Goal: Information Seeking & Learning: Learn about a topic

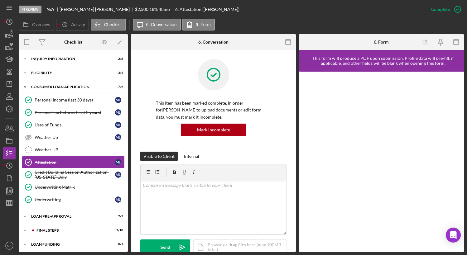
scroll to position [2, 0]
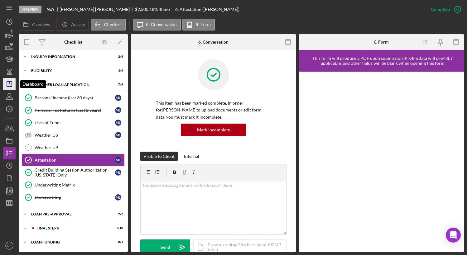
drag, startPoint x: 11, startPoint y: 88, endPoint x: 13, endPoint y: 83, distance: 6.2
click at [11, 88] on icon "Icon/Dashboard" at bounding box center [10, 84] width 16 height 16
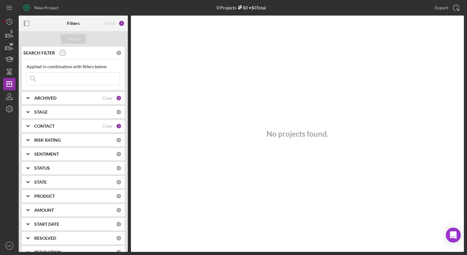
click at [76, 78] on input at bounding box center [73, 79] width 93 height 12
type input "[PERSON_NAME]"
drag, startPoint x: 83, startPoint y: 128, endPoint x: 79, endPoint y: 128, distance: 3.7
click at [83, 128] on div "CONTACT" at bounding box center [68, 126] width 68 height 5
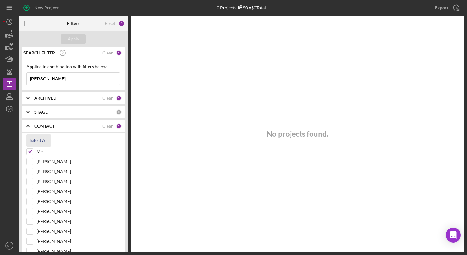
click at [29, 142] on button "Select All" at bounding box center [38, 140] width 24 height 12
checkbox input "true"
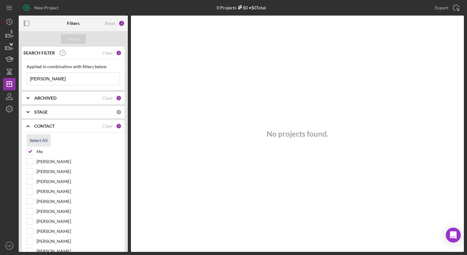
checkbox input "true"
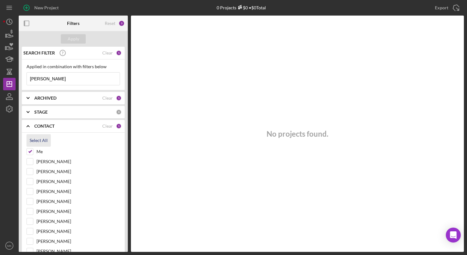
checkbox input "true"
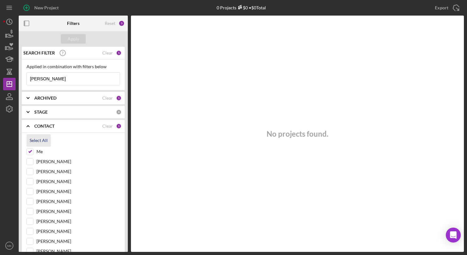
checkbox input "true"
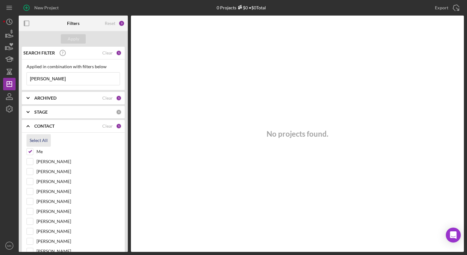
checkbox input "true"
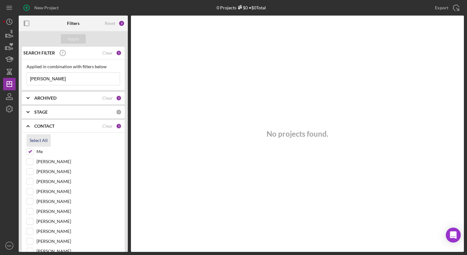
checkbox input "true"
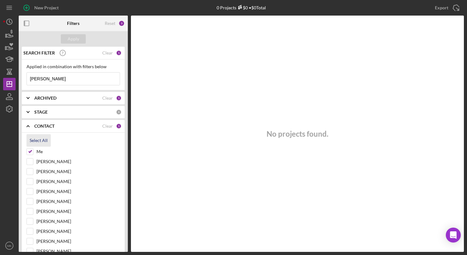
checkbox input "true"
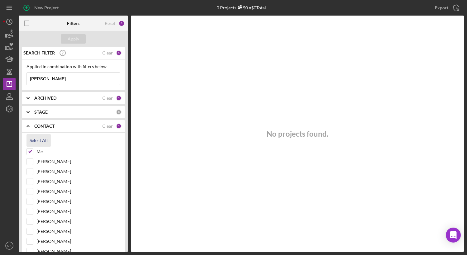
checkbox input "true"
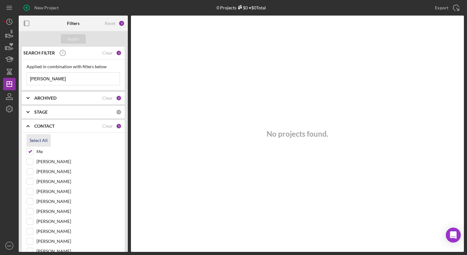
checkbox input "true"
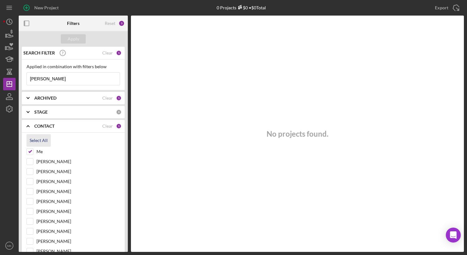
checkbox input "true"
click at [77, 34] on div "Apply" at bounding box center [73, 39] width 109 height 16
click at [79, 40] on button "Apply" at bounding box center [73, 38] width 25 height 9
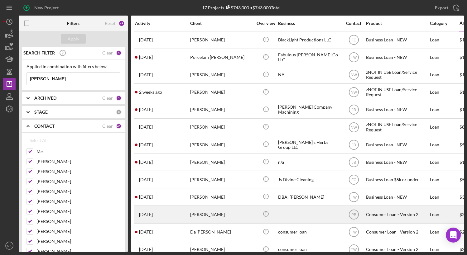
click at [205, 219] on div "[PERSON_NAME]" at bounding box center [221, 214] width 62 height 17
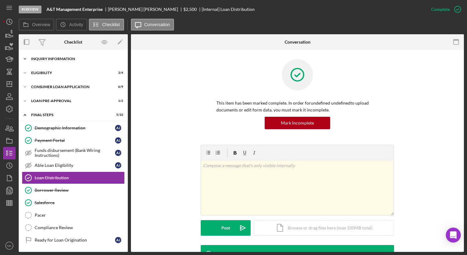
click at [56, 60] on div "Inquiry Information" at bounding box center [75, 59] width 89 height 4
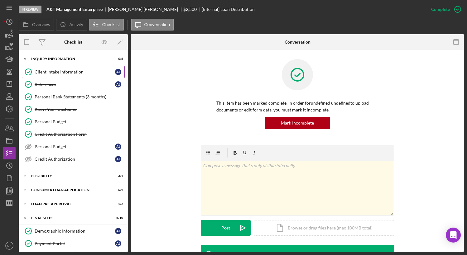
click at [68, 72] on div "Client Intake Information" at bounding box center [75, 71] width 80 height 5
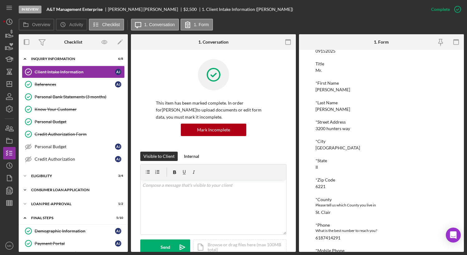
click at [66, 188] on div "Consumer Loan Application" at bounding box center [75, 190] width 89 height 4
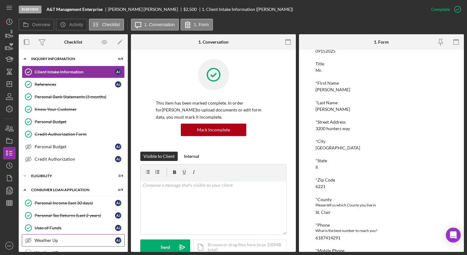
scroll to position [31, 0]
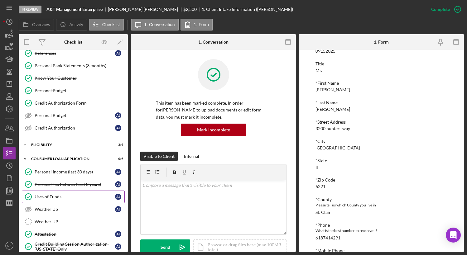
click at [57, 197] on div "Uses of Funds" at bounding box center [75, 196] width 80 height 5
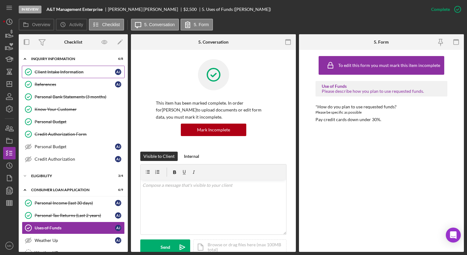
click at [65, 71] on div "Client Intake Information" at bounding box center [75, 71] width 80 height 5
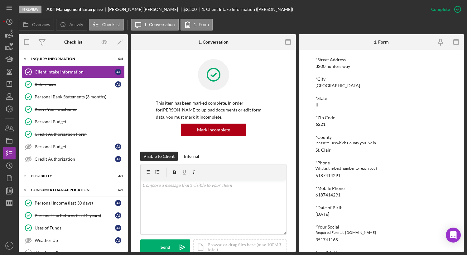
scroll to position [156, 0]
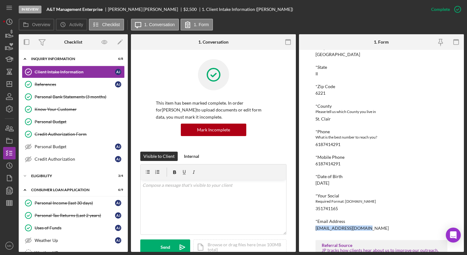
drag, startPoint x: 363, startPoint y: 228, endPoint x: 316, endPoint y: 227, distance: 46.7
click at [316, 227] on div "[EMAIL_ADDRESS][DOMAIN_NAME]" at bounding box center [351, 228] width 73 height 5
copy div "[EMAIL_ADDRESS][DOMAIN_NAME]"
click at [60, 88] on link "References References A J" at bounding box center [73, 84] width 103 height 12
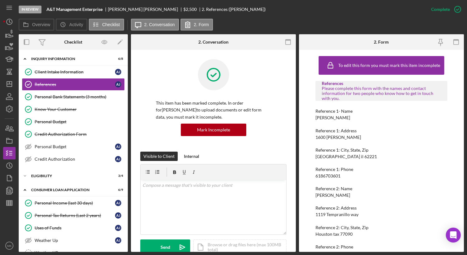
scroll to position [13, 0]
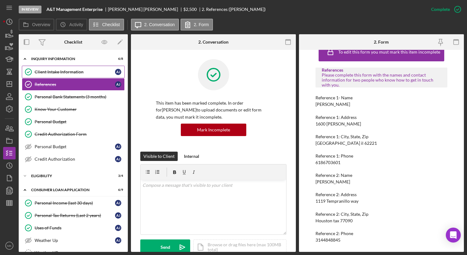
click at [63, 74] on div "Client Intake Information" at bounding box center [75, 71] width 80 height 5
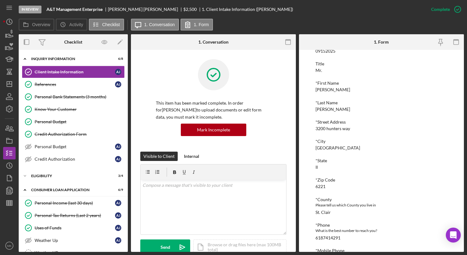
scroll to position [125, 0]
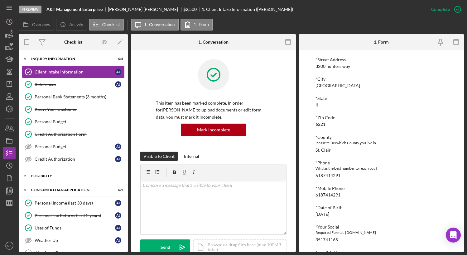
click at [62, 178] on div "Icon/Expander Eligibility 3 / 4" at bounding box center [73, 176] width 109 height 12
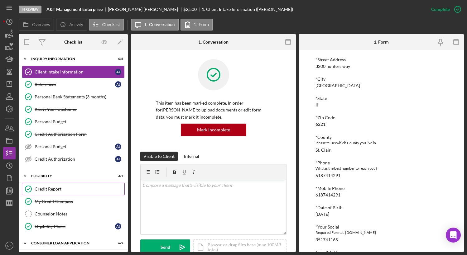
click at [59, 187] on div "Credit Report" at bounding box center [80, 189] width 90 height 5
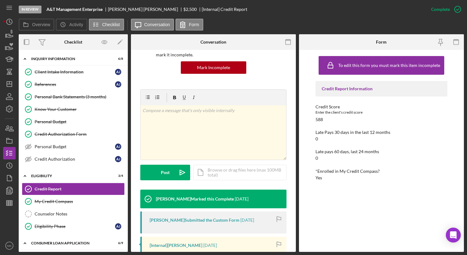
scroll to position [183, 0]
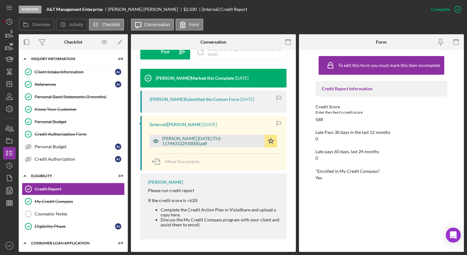
click at [198, 140] on div "[PERSON_NAME] [DATE] (TU) - 117443122930000.pdf" at bounding box center [211, 141] width 99 height 10
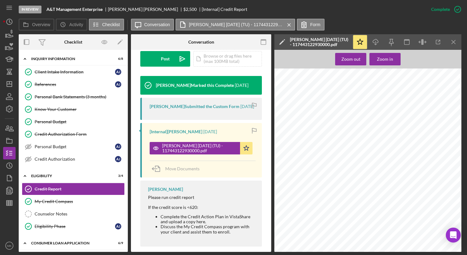
scroll to position [2274, 0]
drag, startPoint x: 10, startPoint y: 83, endPoint x: 18, endPoint y: 76, distance: 10.8
click at [11, 83] on icon "Icon/Dashboard" at bounding box center [10, 84] width 16 height 16
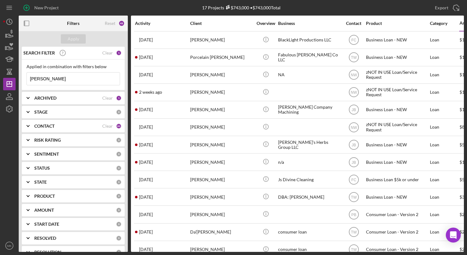
drag, startPoint x: 64, startPoint y: 77, endPoint x: -18, endPoint y: 75, distance: 81.6
click at [0, 75] on html "New Project 17 Projects $743,000 • $743,000 Total [PERSON_NAME] Export Icon/Exp…" at bounding box center [233, 127] width 467 height 255
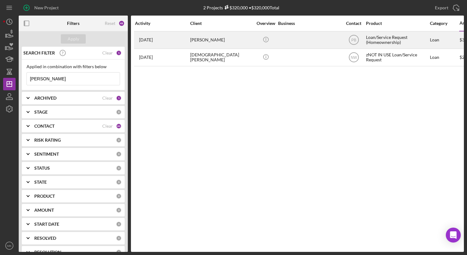
type input "[PERSON_NAME]"
click at [215, 40] on div "[PERSON_NAME]" at bounding box center [221, 40] width 62 height 17
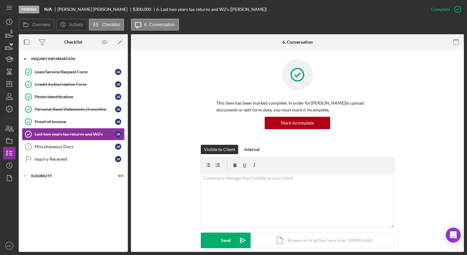
click at [56, 60] on div "Inquiry Information" at bounding box center [75, 59] width 89 height 4
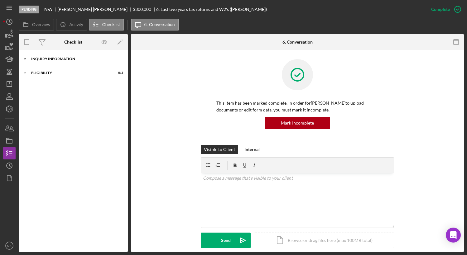
click at [56, 60] on div "Inquiry Information" at bounding box center [75, 59] width 89 height 4
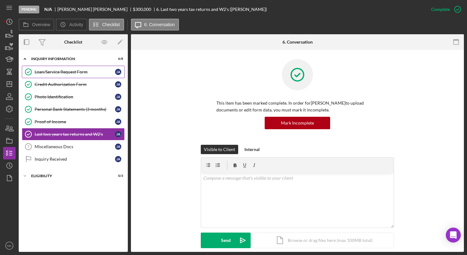
click at [52, 69] on div "Loan/Service Request Form" at bounding box center [75, 71] width 80 height 5
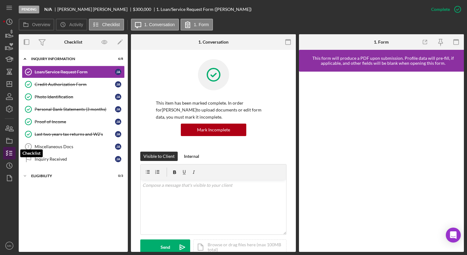
click at [9, 151] on icon "button" at bounding box center [10, 153] width 16 height 16
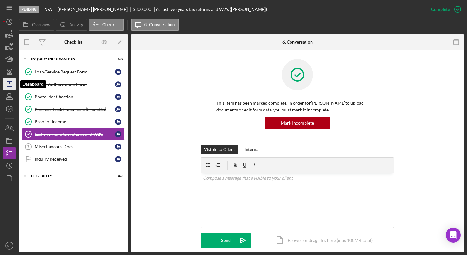
click at [9, 84] on line "button" at bounding box center [9, 84] width 5 height 0
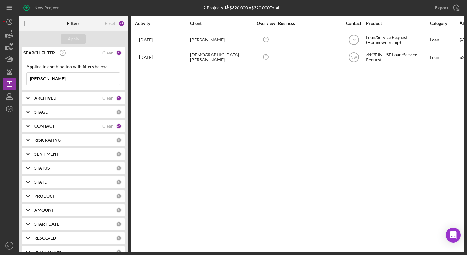
drag, startPoint x: 60, startPoint y: 79, endPoint x: -12, endPoint y: 77, distance: 72.9
click at [0, 77] on html "New Project 2 Projects $320,000 • $320,000 Total [PERSON_NAME] Export Icon/Expo…" at bounding box center [233, 127] width 467 height 255
type input "[PERSON_NAME]"
click at [63, 99] on div "ARCHIVED" at bounding box center [68, 98] width 68 height 5
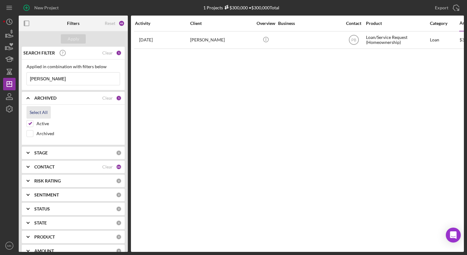
click at [36, 111] on div "Select All" at bounding box center [39, 112] width 18 height 12
checkbox input "true"
click at [71, 39] on div "Apply" at bounding box center [74, 38] width 12 height 9
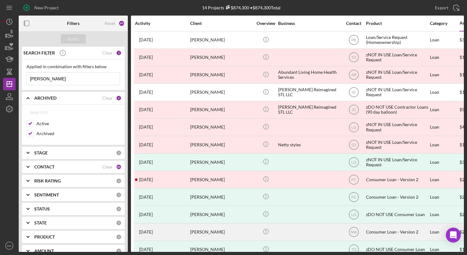
click at [207, 234] on div "[PERSON_NAME]" at bounding box center [221, 232] width 62 height 17
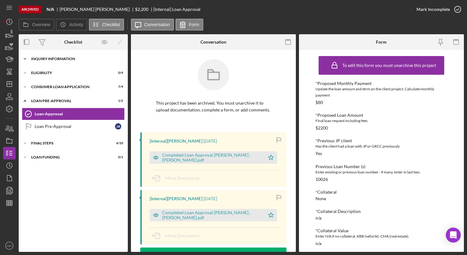
click at [55, 61] on div "Icon/Expander Inquiry Information 2 / 8" at bounding box center [73, 59] width 109 height 12
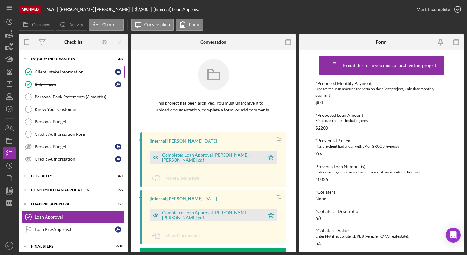
click at [50, 78] on link "Client Intake Information Client Intake Information [PERSON_NAME]" at bounding box center [73, 72] width 103 height 12
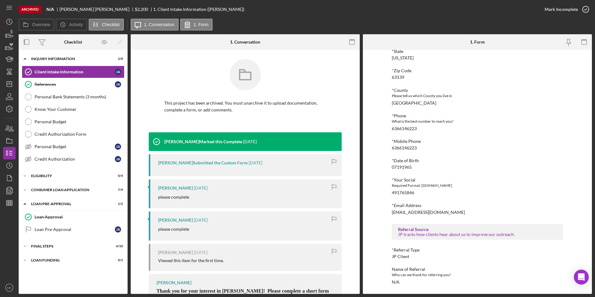
scroll to position [172, 0]
click at [57, 191] on div "Consumer Loan Application" at bounding box center [75, 190] width 89 height 4
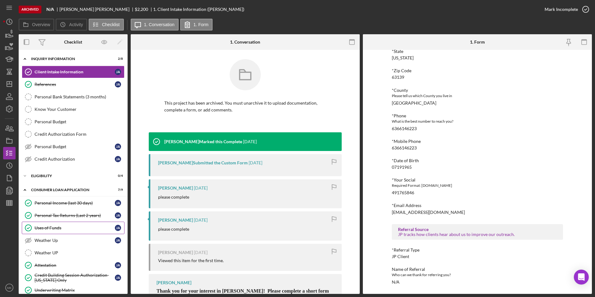
click at [58, 226] on div "Uses of Funds" at bounding box center [75, 227] width 80 height 5
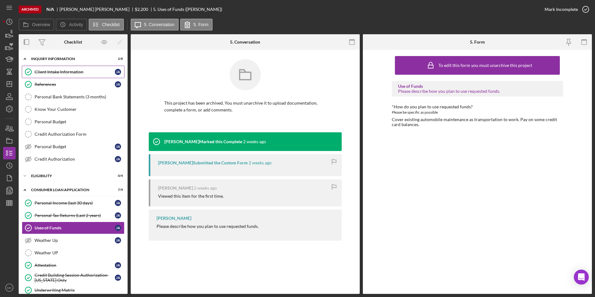
click at [65, 71] on div "Client Intake Information" at bounding box center [75, 71] width 80 height 5
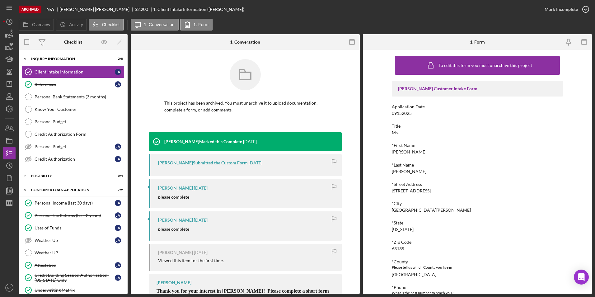
click at [429, 192] on div "*Street Address [STREET_ADDRESS]" at bounding box center [477, 188] width 171 height 12
drag, startPoint x: 432, startPoint y: 192, endPoint x: 391, endPoint y: 191, distance: 41.1
click at [392, 191] on div "*Street Address [STREET_ADDRESS]" at bounding box center [477, 188] width 171 height 12
copy div "[STREET_ADDRESS]"
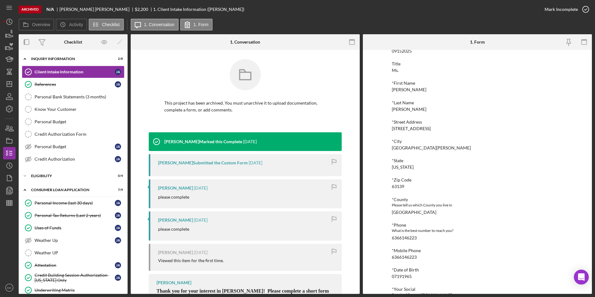
scroll to position [93, 0]
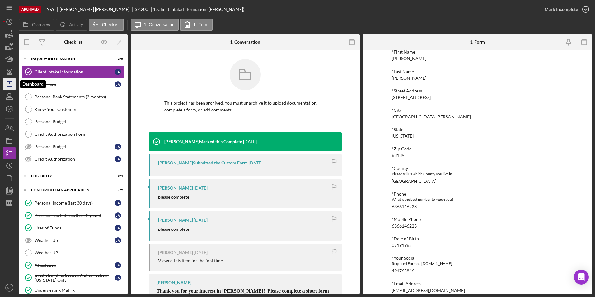
click at [9, 85] on icon "Icon/Dashboard" at bounding box center [10, 84] width 16 height 16
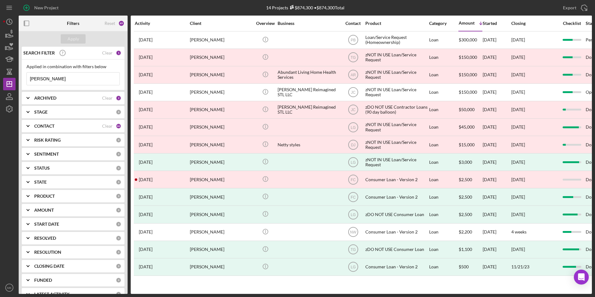
drag, startPoint x: 41, startPoint y: 78, endPoint x: -1, endPoint y: 74, distance: 42.8
click at [0, 74] on html "New Project 14 Projects $874,300 • $874,300 Total [PERSON_NAME] Export Icon/Exp…" at bounding box center [297, 148] width 595 height 297
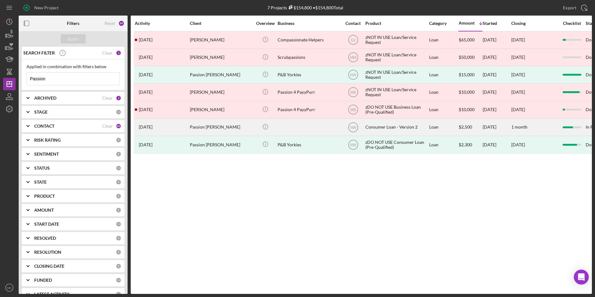
type input "Passion"
click at [221, 124] on div "Passion [PERSON_NAME]" at bounding box center [221, 127] width 62 height 17
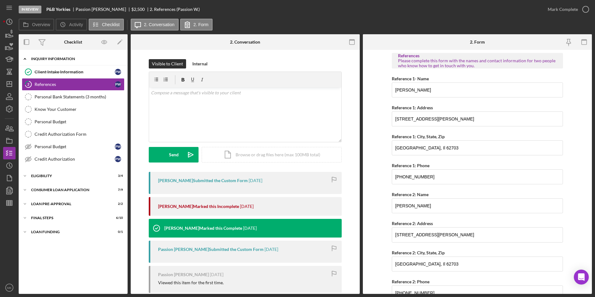
click at [66, 59] on div "Inquiry Information" at bounding box center [75, 59] width 89 height 4
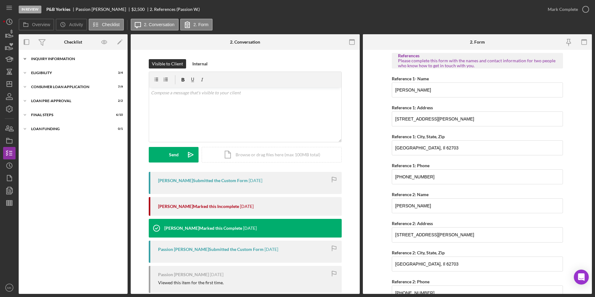
click at [62, 59] on div "Inquiry Information" at bounding box center [75, 59] width 89 height 4
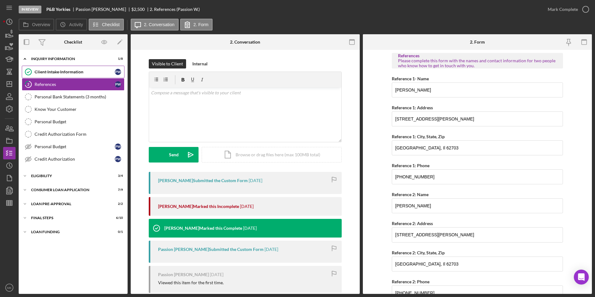
click at [62, 71] on div "Client Intake Information" at bounding box center [75, 71] width 80 height 5
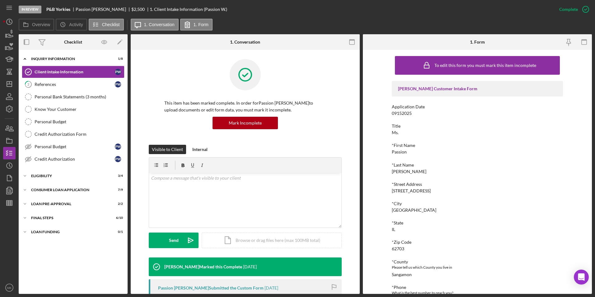
scroll to position [31, 0]
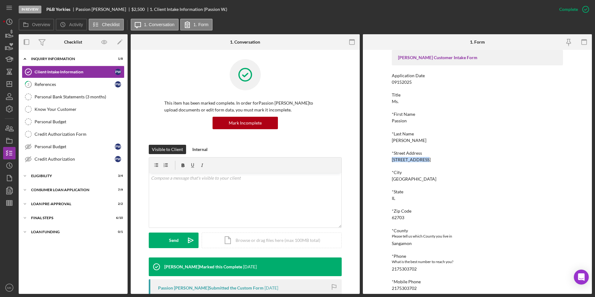
drag, startPoint x: 426, startPoint y: 160, endPoint x: 392, endPoint y: 161, distance: 34.0
click at [392, 161] on div "*Street Address [STREET_ADDRESS]" at bounding box center [477, 157] width 171 height 12
copy div "[STREET_ADDRESS]"
click at [11, 84] on line "button" at bounding box center [9, 84] width 5 height 0
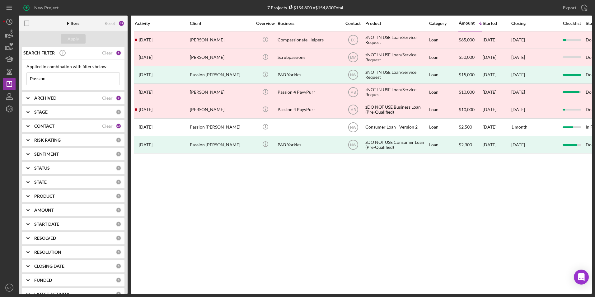
click at [60, 80] on input "Passion" at bounding box center [73, 79] width 93 height 12
click at [67, 95] on div "ARCHIVED Clear 2" at bounding box center [77, 98] width 87 height 12
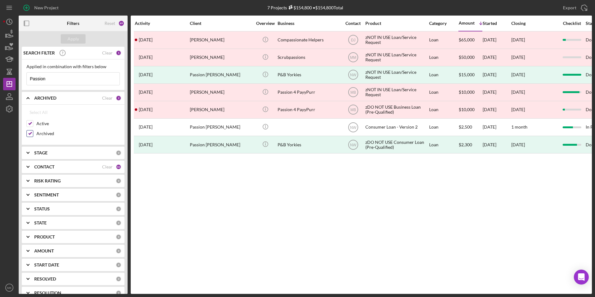
click at [33, 132] on div at bounding box center [29, 133] width 7 height 7
click at [30, 133] on input "Archived" at bounding box center [30, 133] width 6 height 6
checkbox input "false"
drag, startPoint x: 56, startPoint y: 83, endPoint x: -25, endPoint y: 76, distance: 81.3
click at [0, 76] on html "New Project 7 Projects $154,800 • $154,800 Total Passion Export Icon/Export Fil…" at bounding box center [297, 148] width 595 height 297
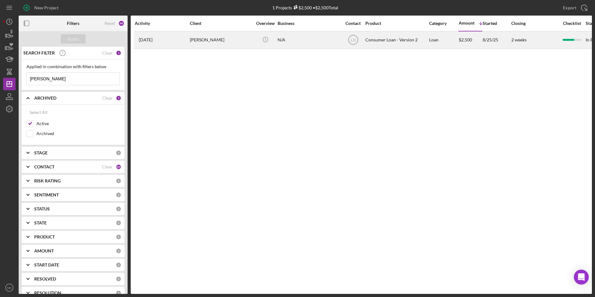
type input "[PERSON_NAME]"
click at [205, 48] on td "[PERSON_NAME]" at bounding box center [222, 39] width 64 height 17
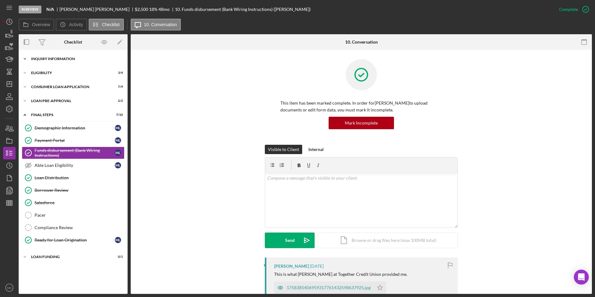
click at [62, 59] on div "Inquiry Information" at bounding box center [75, 59] width 89 height 4
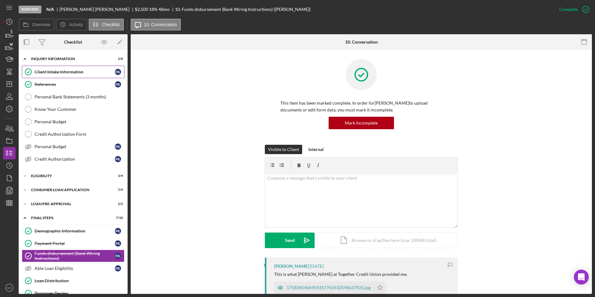
click at [67, 75] on link "Client Intake Information Client Intake Information M L" at bounding box center [73, 72] width 103 height 12
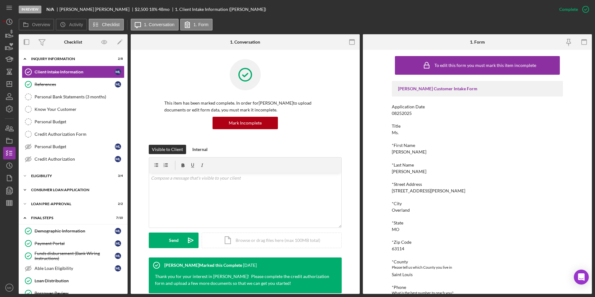
click at [70, 188] on div "Icon/Expander Consumer Loan Application 7 / 9" at bounding box center [73, 190] width 109 height 12
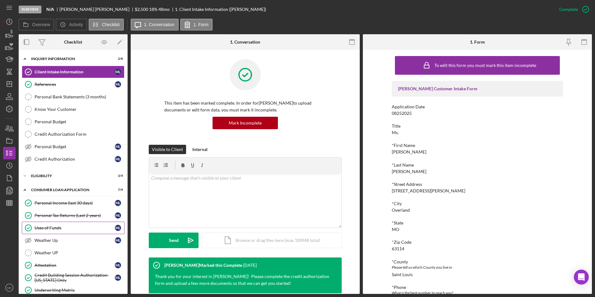
click at [57, 225] on div "Uses of Funds" at bounding box center [75, 227] width 80 height 5
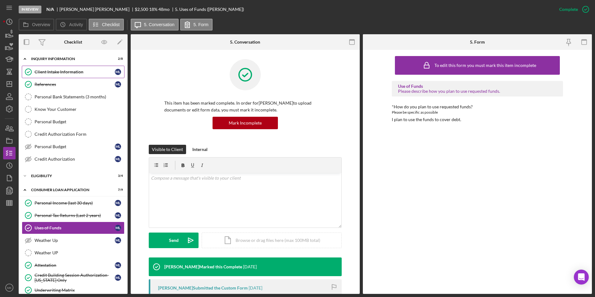
click at [60, 73] on div "Client Intake Information" at bounding box center [75, 71] width 80 height 5
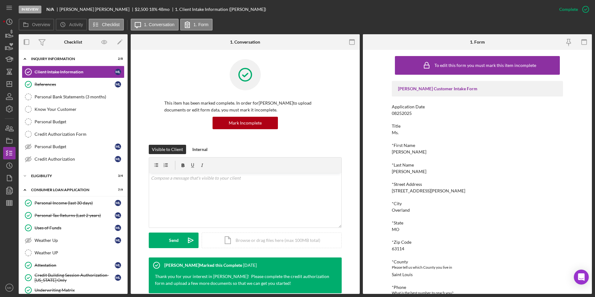
scroll to position [125, 0]
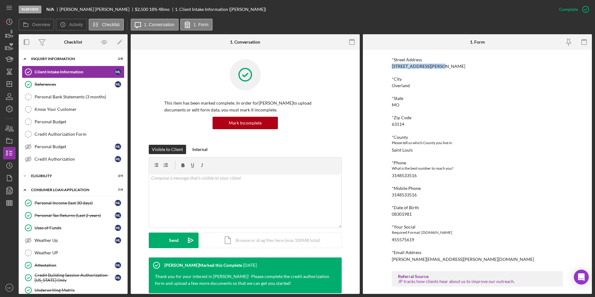
drag, startPoint x: 449, startPoint y: 65, endPoint x: 392, endPoint y: 67, distance: 57.0
click at [392, 67] on div "*Street Address [STREET_ADDRESS][PERSON_NAME]" at bounding box center [477, 63] width 171 height 12
click at [9, 85] on icon "Icon/Dashboard" at bounding box center [10, 84] width 16 height 16
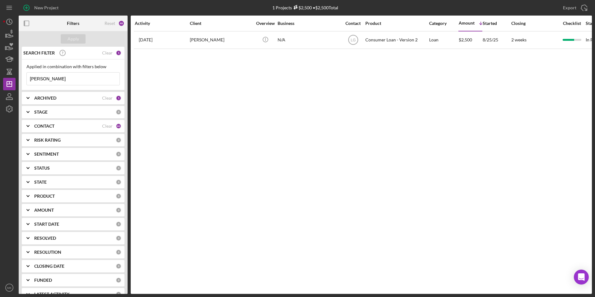
drag, startPoint x: -52, startPoint y: 66, endPoint x: -63, endPoint y: 67, distance: 11.3
click at [0, 67] on html "New Project 1 Projects $2,500 • $2,500 Total [PERSON_NAME] Export Icon/Export F…" at bounding box center [297, 148] width 595 height 297
type input "[PERSON_NAME]"
click at [78, 39] on div "Apply" at bounding box center [74, 38] width 12 height 9
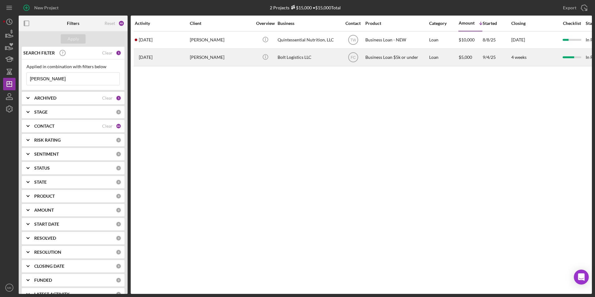
click at [220, 54] on div "[PERSON_NAME]" at bounding box center [221, 57] width 62 height 17
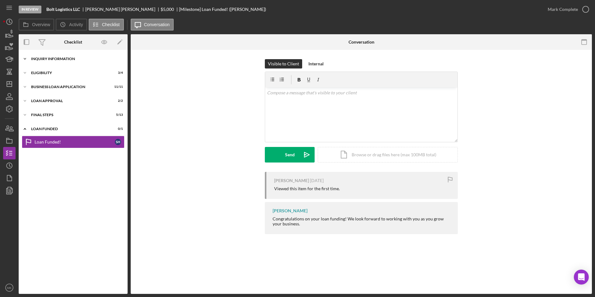
click at [48, 61] on div "Icon/Expander INQUIRY INFORMATION 5 / 11" at bounding box center [73, 59] width 109 height 12
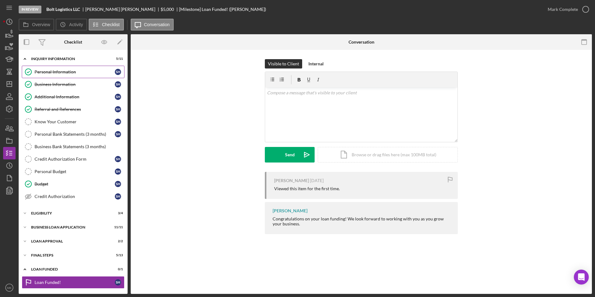
click at [50, 74] on div "Personal Information" at bounding box center [75, 71] width 80 height 5
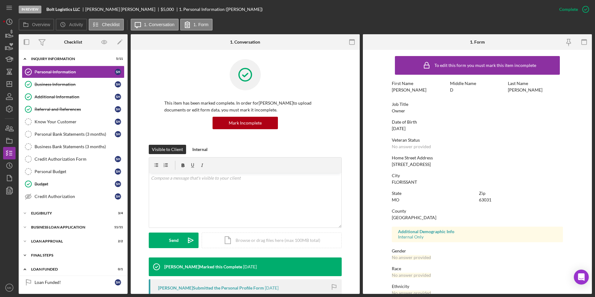
click at [51, 255] on div "Icon/Expander Final Steps 5 / 13" at bounding box center [73, 255] width 109 height 12
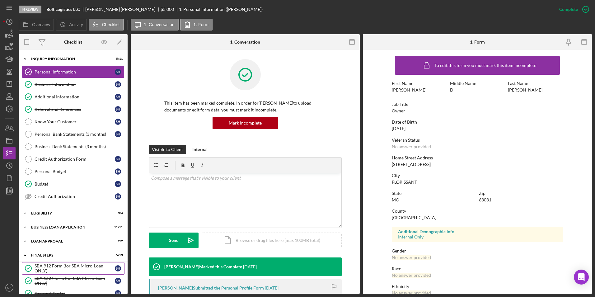
click at [60, 255] on div "SBA 912 Form (for SBA Micro-Loan ONLY)" at bounding box center [75, 268] width 80 height 10
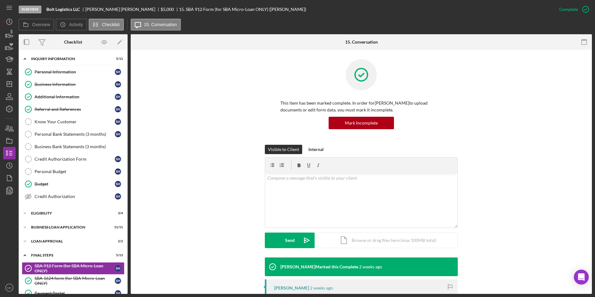
scroll to position [125, 0]
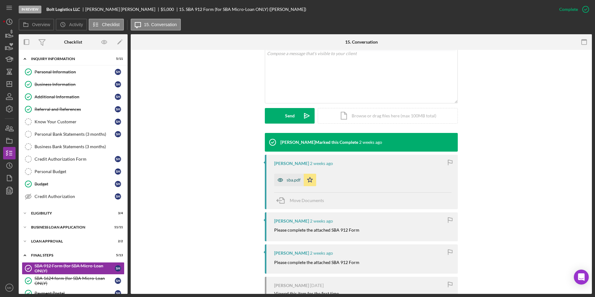
click at [290, 181] on div "sba.pdf" at bounding box center [294, 180] width 14 height 5
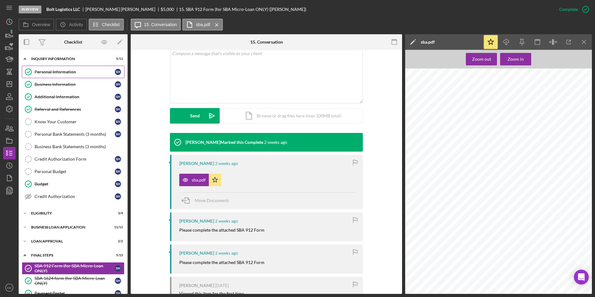
click at [53, 72] on div "Personal Information" at bounding box center [75, 71] width 80 height 5
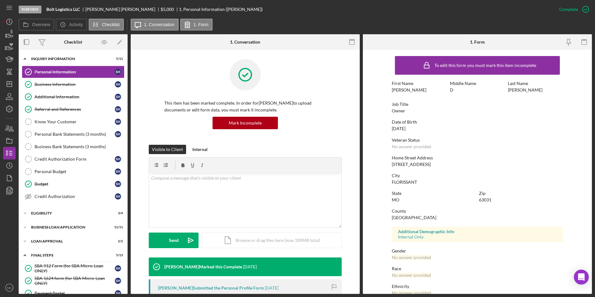
click at [439, 167] on div "To edit this form you must mark this item incomplete First Name [PERSON_NAME] M…" at bounding box center [477, 195] width 171 height 284
drag, startPoint x: 431, startPoint y: 164, endPoint x: 402, endPoint y: 165, distance: 29.0
click at [402, 165] on div "Home Street Address [STREET_ADDRESS]" at bounding box center [477, 161] width 171 height 12
copy div "Hedgerow Dr"
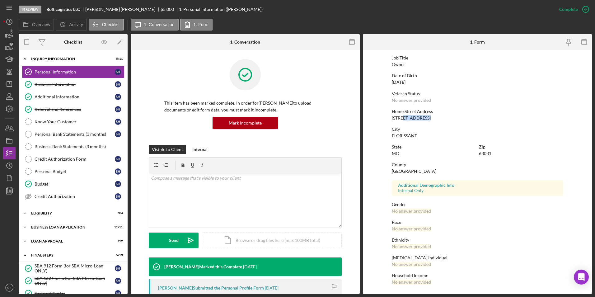
drag, startPoint x: 65, startPoint y: 97, endPoint x: 171, endPoint y: 105, distance: 106.8
click at [65, 97] on div "Additional Information" at bounding box center [75, 96] width 80 height 5
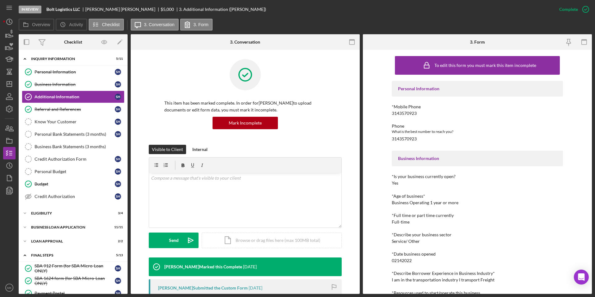
click at [466, 196] on div "*Age of business*" at bounding box center [477, 196] width 171 height 5
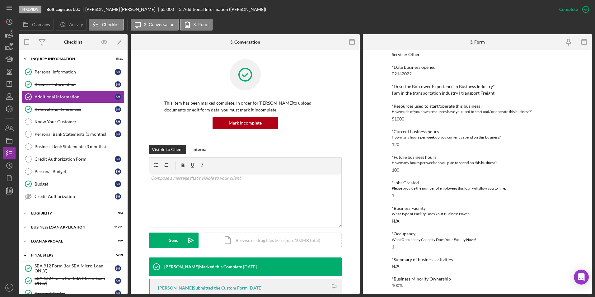
scroll to position [210, 0]
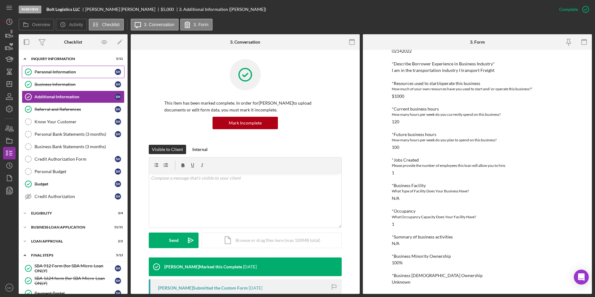
drag, startPoint x: 73, startPoint y: 69, endPoint x: 79, endPoint y: 73, distance: 6.6
click at [73, 69] on div "Personal Information" at bounding box center [75, 71] width 80 height 5
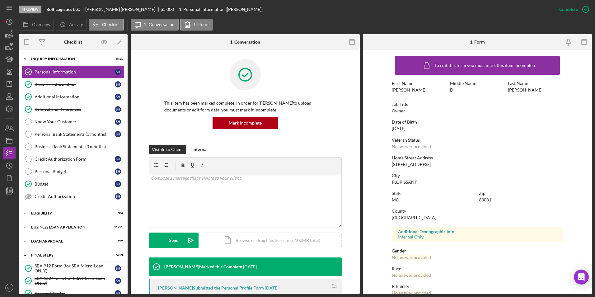
scroll to position [46, 0]
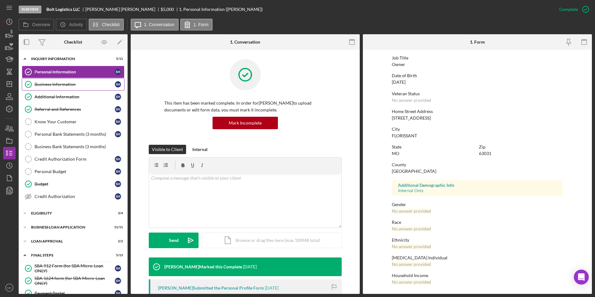
click at [74, 85] on div "Business Information" at bounding box center [75, 84] width 80 height 5
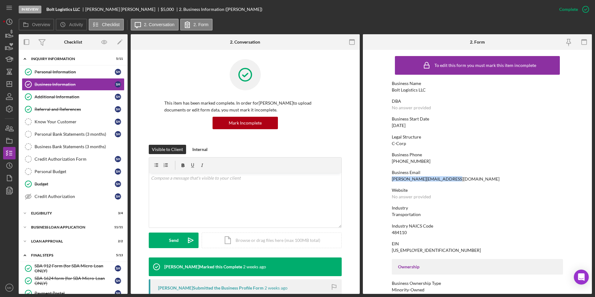
drag, startPoint x: 445, startPoint y: 179, endPoint x: 389, endPoint y: 178, distance: 56.7
click at [389, 178] on form "To edit this form you must mark this item incomplete Business Name Bolt Logisti…" at bounding box center [477, 172] width 229 height 244
copy div "[PERSON_NAME][EMAIL_ADDRESS][DOMAIN_NAME]"
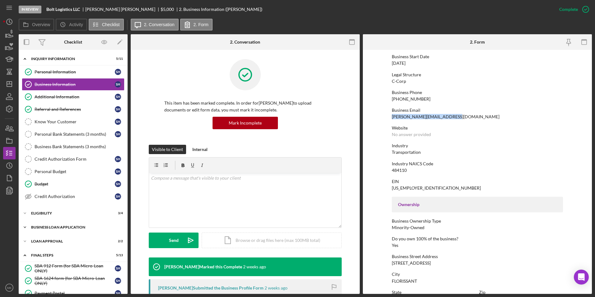
click at [55, 228] on div "BUSINESS LOAN APPLICATION" at bounding box center [75, 227] width 89 height 4
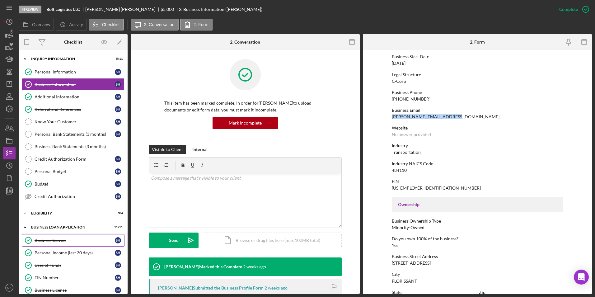
click at [56, 239] on div "Business Canvas" at bounding box center [75, 240] width 80 height 5
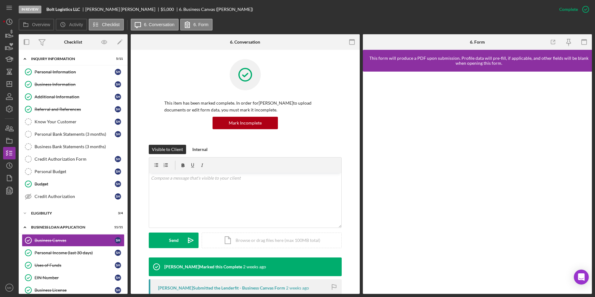
scroll to position [125, 0]
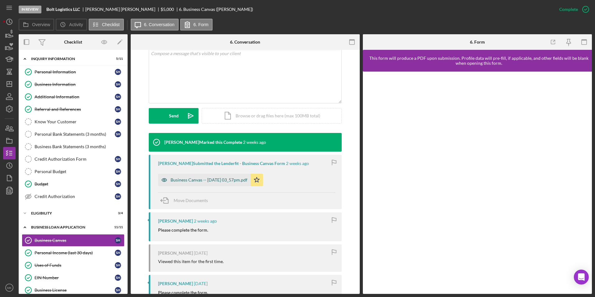
click at [231, 180] on div "Business Canvas -- [DATE] 03_57pm.pdf" at bounding box center [209, 180] width 77 height 5
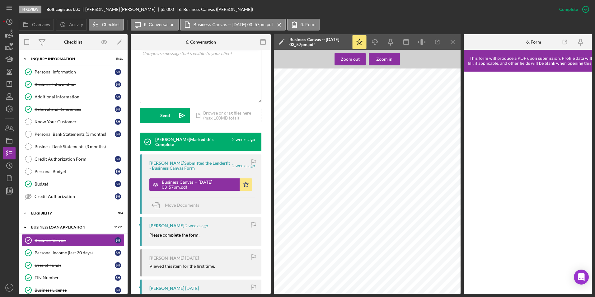
scroll to position [0, 0]
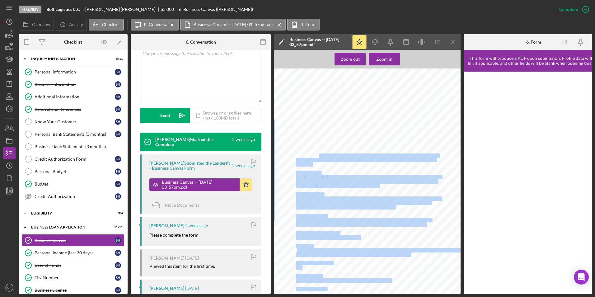
drag, startPoint x: 319, startPoint y: 158, endPoint x: 320, endPoint y: 167, distance: 9.4
click at [320, 167] on div "Bolt Logistics LLC Business Canvas Business Concept Bolt Logistics LLC strives …" at bounding box center [369, 192] width 191 height 247
drag, startPoint x: 320, startPoint y: 167, endPoint x: 352, endPoint y: 167, distance: 31.8
click at [352, 167] on div "Bolt Logistics LLC Business Canvas Business Concept Bolt Logistics LLC strives …" at bounding box center [369, 192] width 191 height 247
drag, startPoint x: 343, startPoint y: 143, endPoint x: 350, endPoint y: 163, distance: 20.6
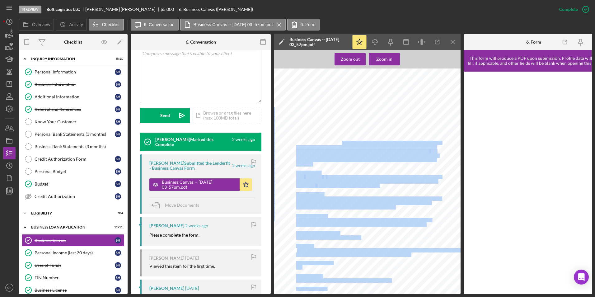
click at [350, 163] on div "Bolt Logistics LLC Business Canvas Business Concept Bolt Logistics LLC strives …" at bounding box center [369, 192] width 191 height 247
drag, startPoint x: 350, startPoint y: 163, endPoint x: 336, endPoint y: 206, distance: 45.5
click at [336, 206] on span "repaired when they breakdown we lose out on our business" at bounding box center [345, 208] width 98 height 4
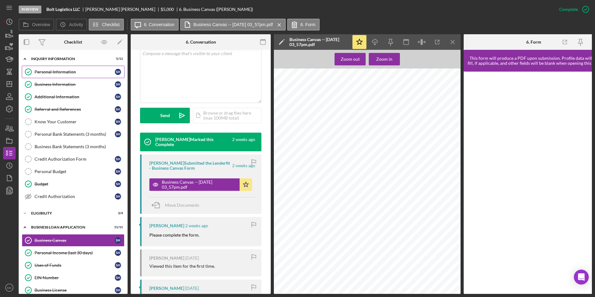
click at [59, 69] on link "Personal Information Personal Information S H" at bounding box center [73, 72] width 103 height 12
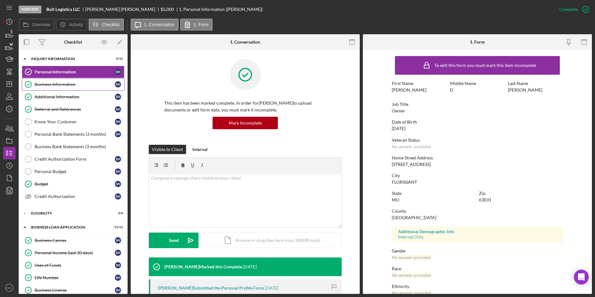
click at [64, 86] on div "Business Information" at bounding box center [75, 84] width 80 height 5
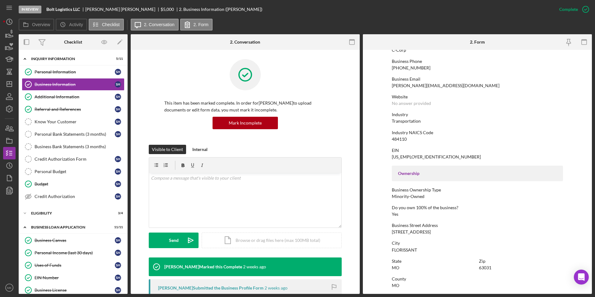
scroll to position [156, 0]
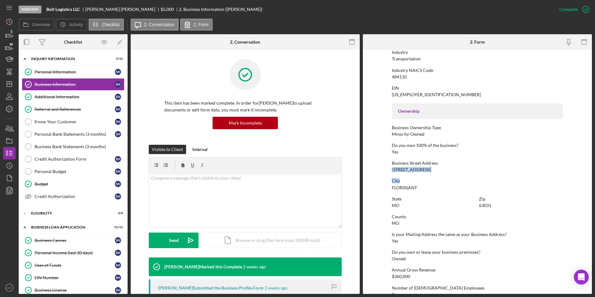
drag, startPoint x: 393, startPoint y: 171, endPoint x: 424, endPoint y: 173, distance: 30.5
click at [424, 173] on div "To edit this form you must mark this item incomplete Business Name Bolt Logisti…" at bounding box center [477, 128] width 171 height 463
drag, startPoint x: 424, startPoint y: 173, endPoint x: 401, endPoint y: 174, distance: 22.8
click at [410, 175] on div "To edit this form you must mark this item incomplete Business Name Bolt Logisti…" at bounding box center [477, 128] width 171 height 463
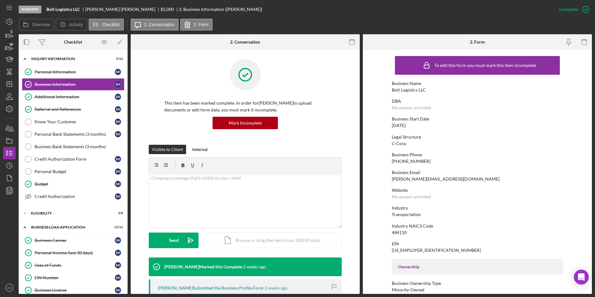
click at [466, 176] on div "Business Email [PERSON_NAME][EMAIL_ADDRESS][DOMAIN_NAME]" at bounding box center [477, 176] width 171 height 12
drag, startPoint x: 453, startPoint y: 179, endPoint x: 385, endPoint y: 182, distance: 67.3
click at [385, 182] on form "To edit this form you must mark this item incomplete Business Name Bolt Logisti…" at bounding box center [477, 172] width 229 height 244
copy div
click at [450, 183] on div "To edit this form you must mark this item incomplete Business Name Bolt Logisti…" at bounding box center [477, 284] width 171 height 463
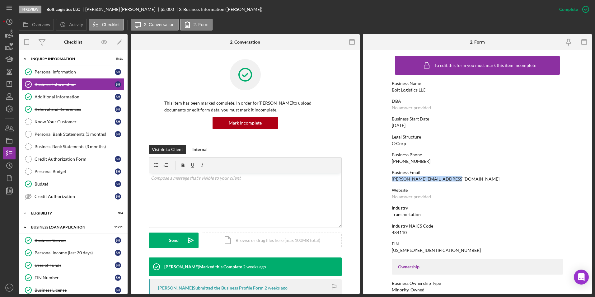
drag, startPoint x: 446, startPoint y: 178, endPoint x: 392, endPoint y: 179, distance: 54.2
click at [392, 179] on div "Business Email [PERSON_NAME][EMAIL_ADDRESS][DOMAIN_NAME]" at bounding box center [477, 176] width 171 height 12
copy div "[PERSON_NAME][EMAIL_ADDRESS][DOMAIN_NAME]"
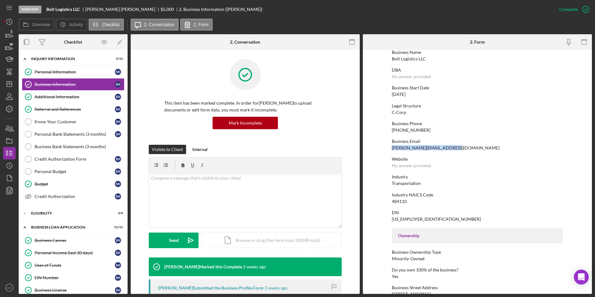
scroll to position [156, 0]
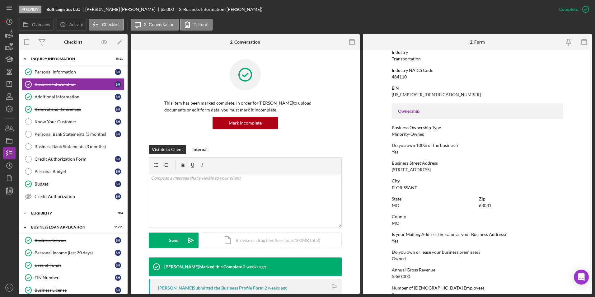
click at [439, 175] on div "To edit this form you must mark this item incomplete Business Name Bolt Logisti…" at bounding box center [477, 128] width 171 height 463
drag, startPoint x: 434, startPoint y: 168, endPoint x: 389, endPoint y: 167, distance: 45.2
click at [389, 167] on form "To edit this form you must mark this item incomplete Business Name Bolt Logisti…" at bounding box center [477, 172] width 229 height 244
copy div "[STREET_ADDRESS]"
drag, startPoint x: 417, startPoint y: 187, endPoint x: 391, endPoint y: 189, distance: 25.9
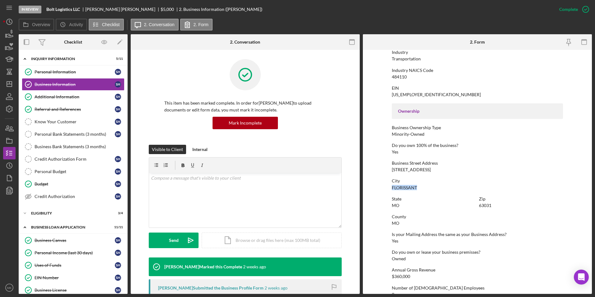
click at [392, 189] on div "City FLORISSANT" at bounding box center [477, 184] width 171 height 12
copy div "FLORISSANT"
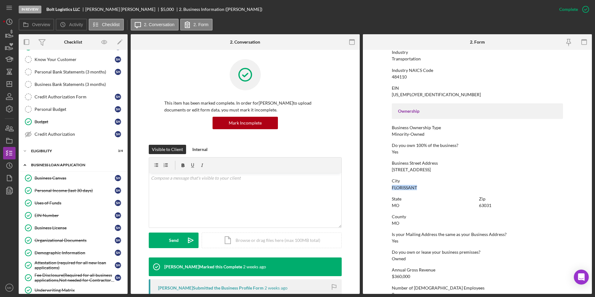
scroll to position [93, 0]
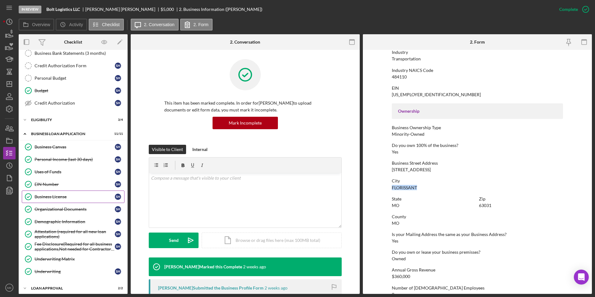
click at [60, 200] on link "Business License Business License S H" at bounding box center [73, 197] width 103 height 12
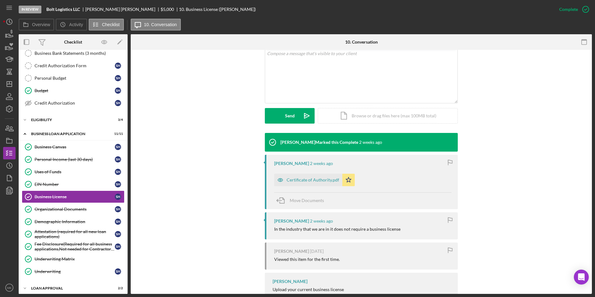
scroll to position [147, 0]
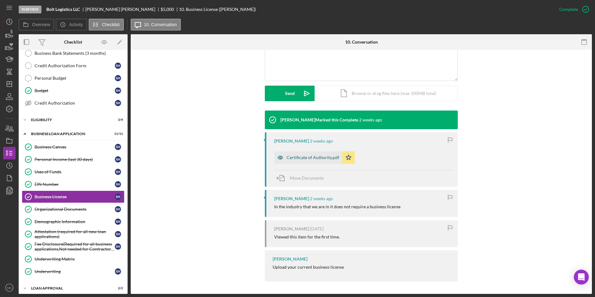
click at [311, 157] on div "Certificate of Authority.pdf" at bounding box center [313, 157] width 53 height 5
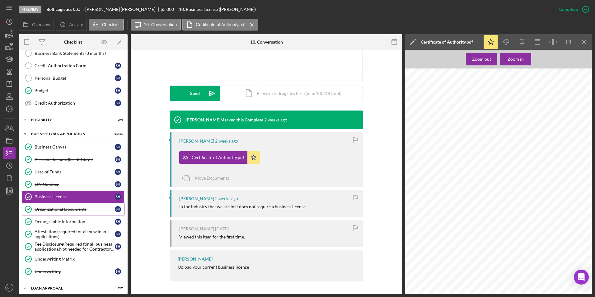
click at [68, 208] on div "Organizational Documents" at bounding box center [75, 209] width 80 height 5
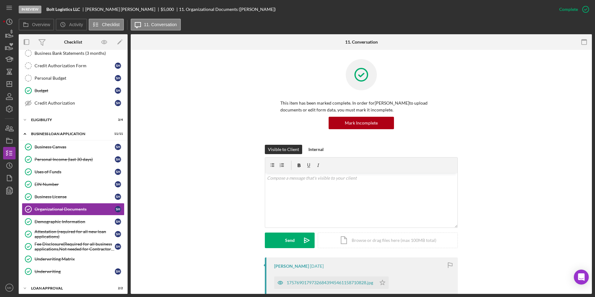
scroll to position [125, 0]
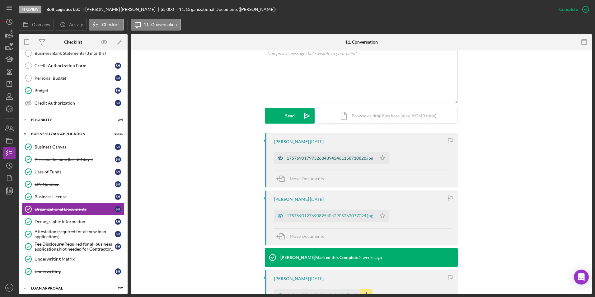
click at [320, 160] on div "17576901797326843945461158710828.jpg" at bounding box center [330, 158] width 87 height 5
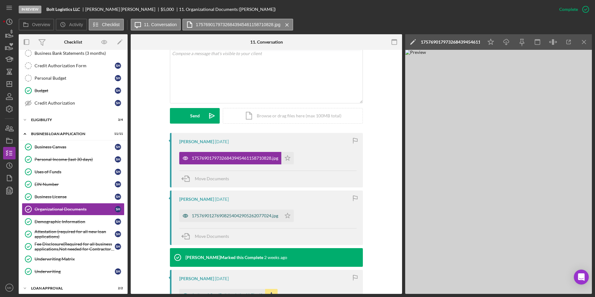
click at [245, 214] on div "17576901276908254042905262077024.jpg" at bounding box center [235, 215] width 87 height 5
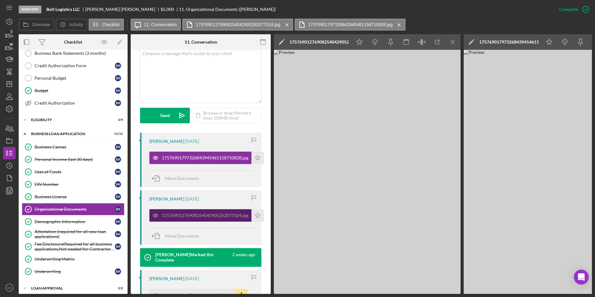
scroll to position [225, 0]
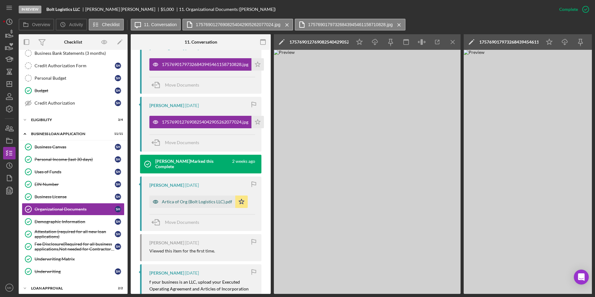
click at [207, 201] on div "Artica of Org (Bolt Logistics LLC).pdf" at bounding box center [197, 201] width 70 height 5
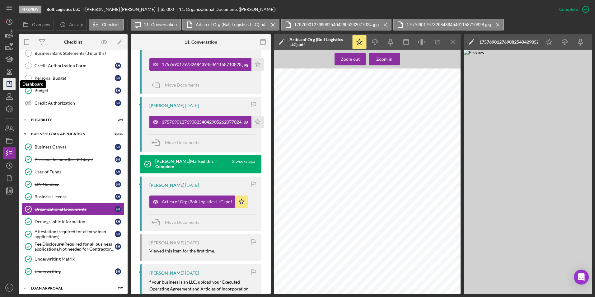
click at [14, 81] on icon "Icon/Dashboard" at bounding box center [10, 84] width 16 height 16
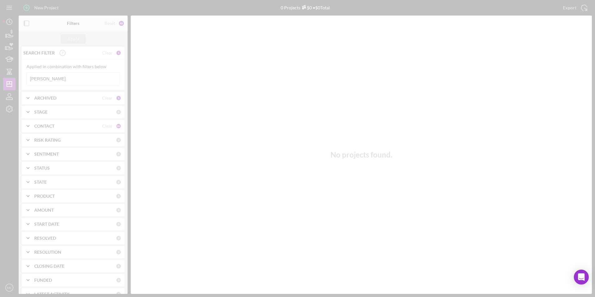
click at [61, 80] on div at bounding box center [297, 148] width 595 height 297
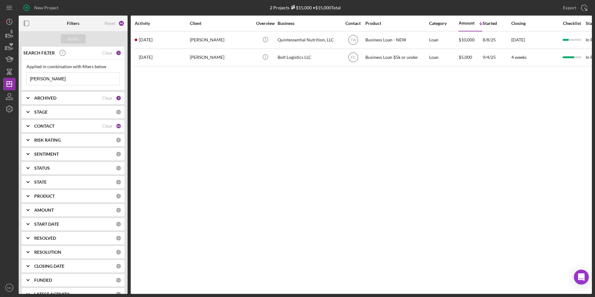
drag, startPoint x: 55, startPoint y: 79, endPoint x: -10, endPoint y: 77, distance: 65.5
click at [0, 77] on html "New Project 2 Projects $15,000 • $15,000 Total Hayden Export Icon/Export Filter…" at bounding box center [297, 148] width 595 height 297
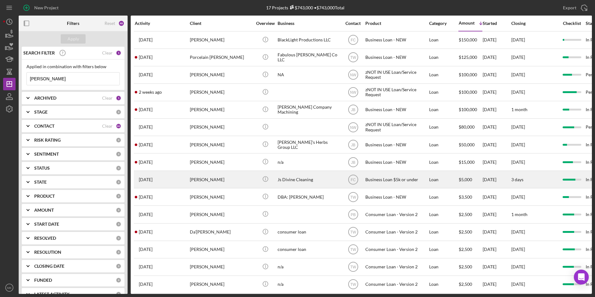
type input "[PERSON_NAME]"
click at [230, 184] on div "[PERSON_NAME]" at bounding box center [221, 179] width 62 height 17
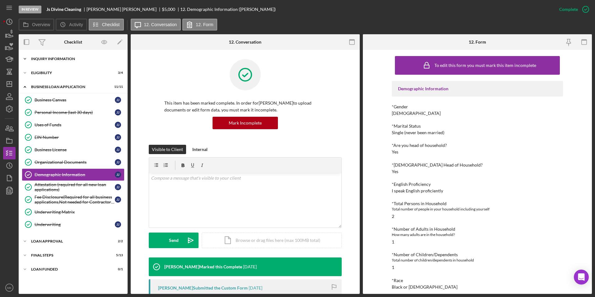
click at [55, 58] on div "INQUIRY INFORMATION" at bounding box center [75, 59] width 89 height 4
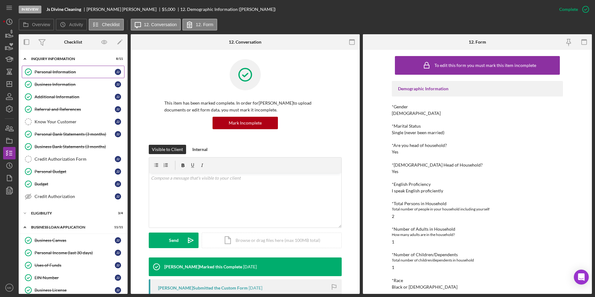
click at [67, 74] on div "Personal Information" at bounding box center [75, 71] width 80 height 5
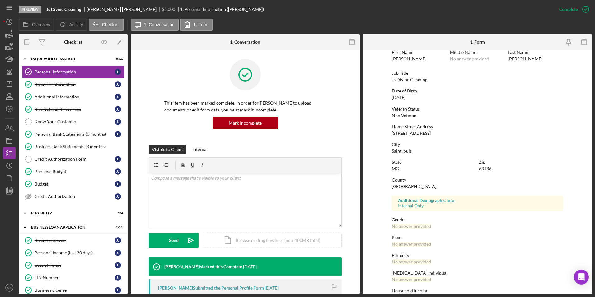
scroll to position [46, 0]
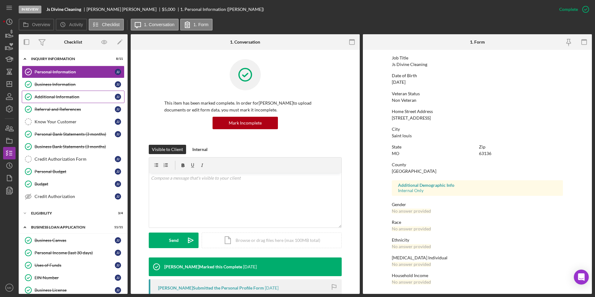
click at [58, 97] on div "Additional Information" at bounding box center [75, 96] width 80 height 5
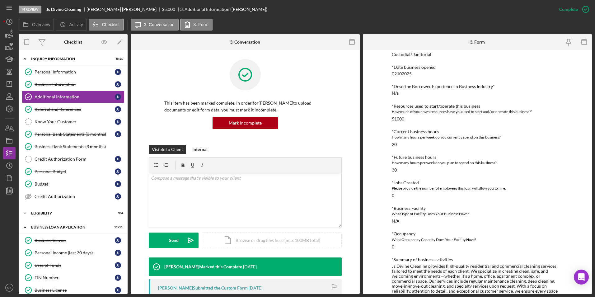
scroll to position [240, 0]
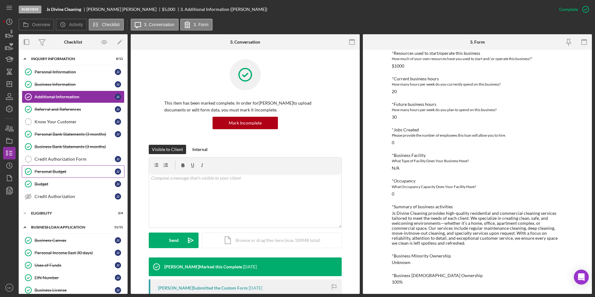
click at [57, 174] on div "Personal Budget" at bounding box center [75, 171] width 80 height 5
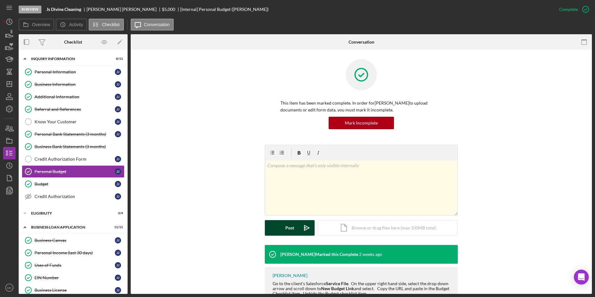
scroll to position [38, 0]
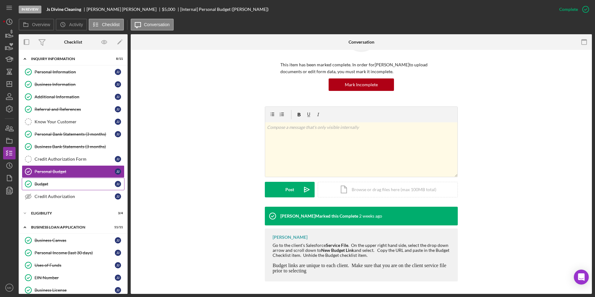
click at [49, 187] on div "Budget" at bounding box center [75, 184] width 80 height 5
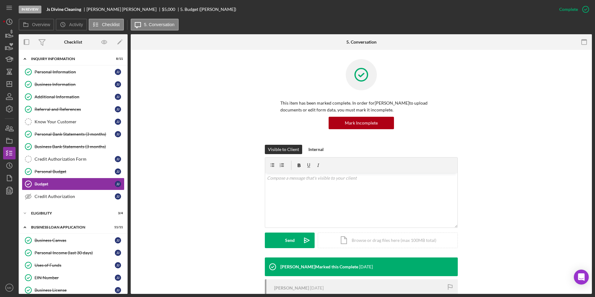
scroll to position [104, 0]
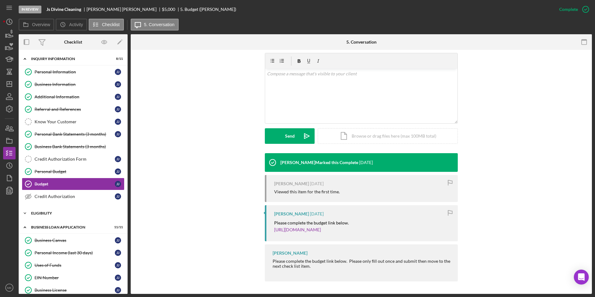
click at [57, 215] on div "Eligibility" at bounding box center [75, 213] width 89 height 4
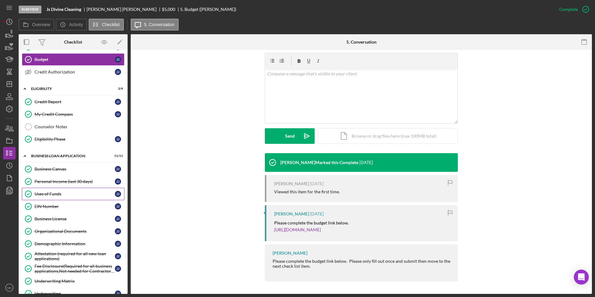
scroll to position [156, 0]
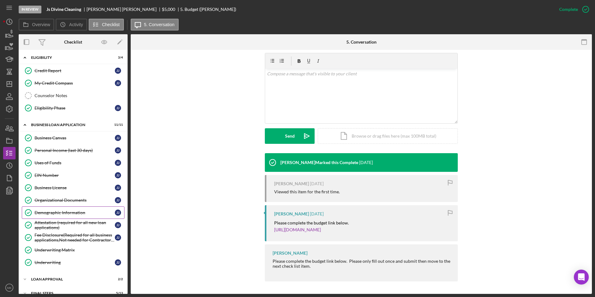
click at [62, 211] on div "Demographic Information" at bounding box center [75, 212] width 80 height 5
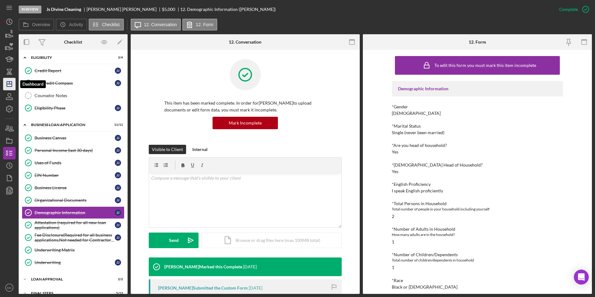
click at [5, 81] on icon "Icon/Dashboard" at bounding box center [10, 84] width 16 height 16
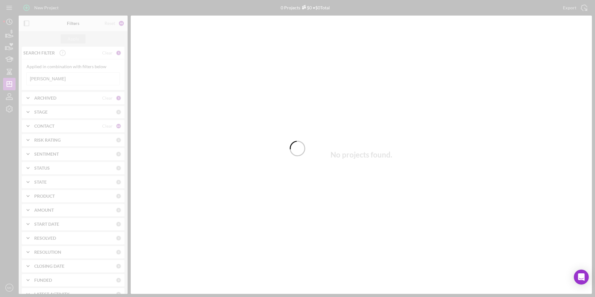
click at [66, 79] on div at bounding box center [297, 148] width 595 height 297
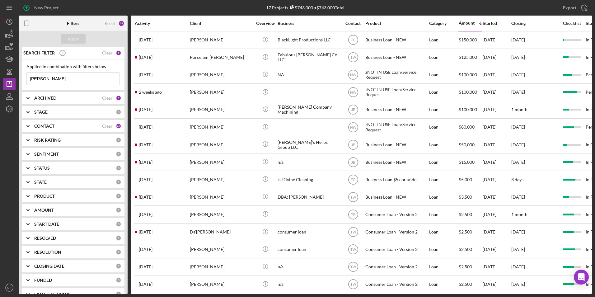
drag, startPoint x: 58, startPoint y: 80, endPoint x: -26, endPoint y: 77, distance: 83.9
click at [0, 77] on html "New Project 17 Projects $743,000 • $743,000 Total [PERSON_NAME] Export Icon/Exp…" at bounding box center [297, 148] width 595 height 297
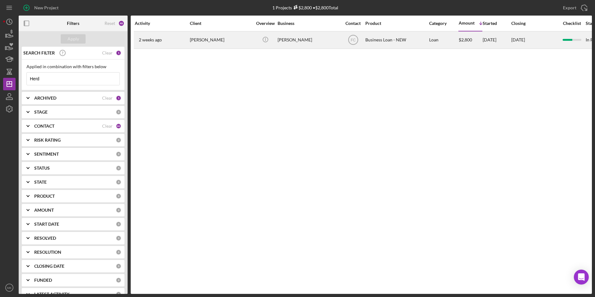
type input "Herd"
click at [216, 41] on div "[PERSON_NAME]" at bounding box center [221, 40] width 62 height 17
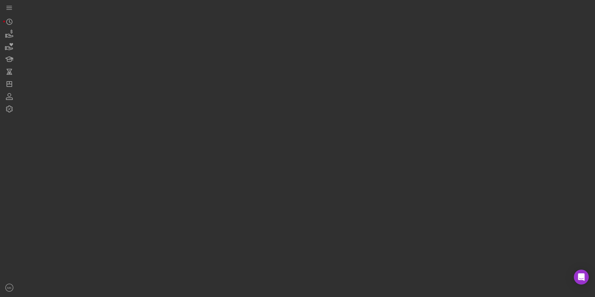
click at [216, 41] on div at bounding box center [306, 147] width 574 height 294
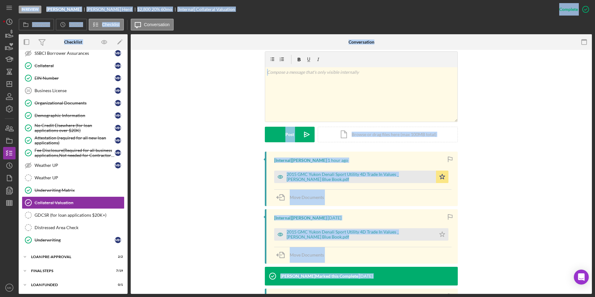
scroll to position [125, 0]
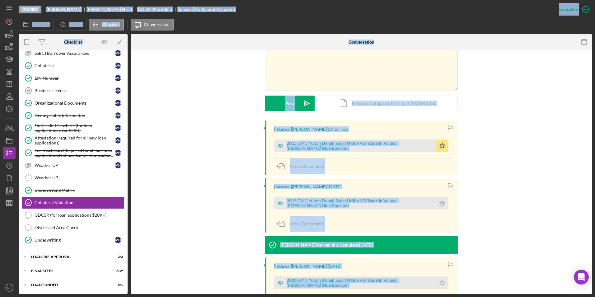
click at [466, 146] on div "[Internal] [PERSON_NAME] 1 hour ago 2015 GMC Yukon Denali Sport Utility 4D Trad…" at bounding box center [361, 241] width 443 height 240
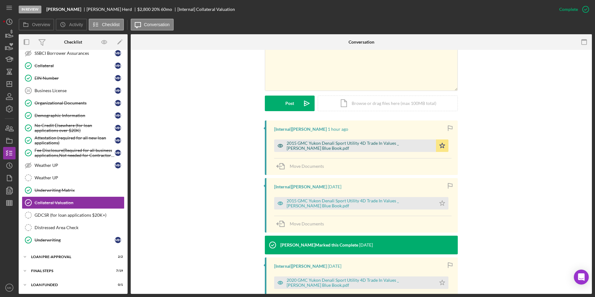
click at [358, 144] on div "2015 GMC Yukon Denali Sport Utility 4D Trade In Values _ [PERSON_NAME] Blue Boo…" at bounding box center [360, 146] width 146 height 10
click at [358, 144] on div "[Internal] [PERSON_NAME] 1 hour ago 2015 GMC Yukon Denali Sport Utility 4D Trad…" at bounding box center [361, 148] width 193 height 55
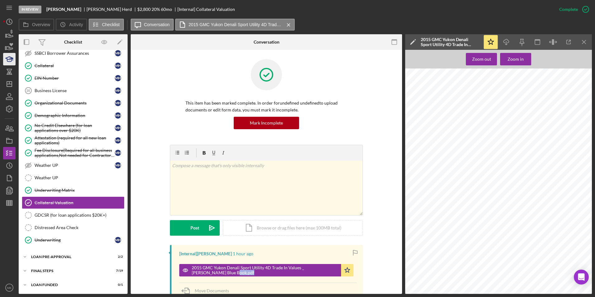
scroll to position [0, 0]
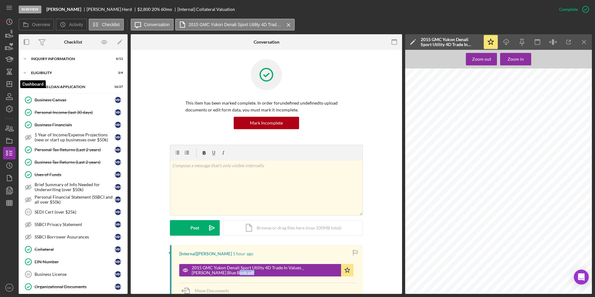
drag, startPoint x: 8, startPoint y: 86, endPoint x: 17, endPoint y: 85, distance: 9.7
click at [8, 86] on icon "Icon/Dashboard" at bounding box center [10, 84] width 16 height 16
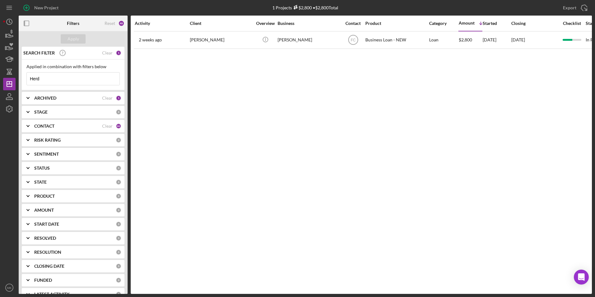
drag, startPoint x: 50, startPoint y: 79, endPoint x: -8, endPoint y: 72, distance: 58.1
click at [0, 72] on html "New Project 1 Projects $2,800 • $2,800 Total Herd Export Icon/Export Filters Re…" at bounding box center [297, 148] width 595 height 297
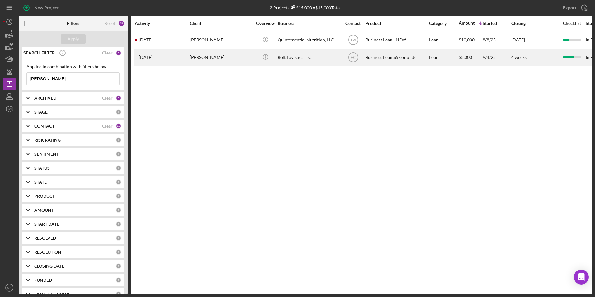
type input "[PERSON_NAME]"
click at [212, 58] on div "[PERSON_NAME]" at bounding box center [221, 57] width 62 height 17
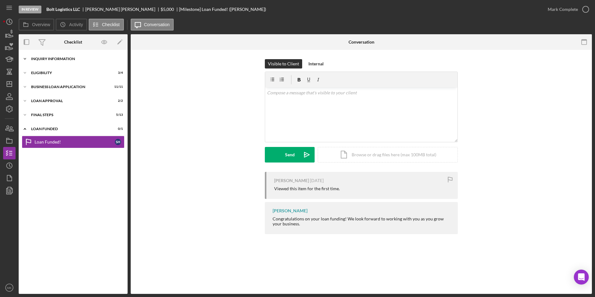
click at [58, 59] on div "INQUIRY INFORMATION" at bounding box center [75, 59] width 89 height 4
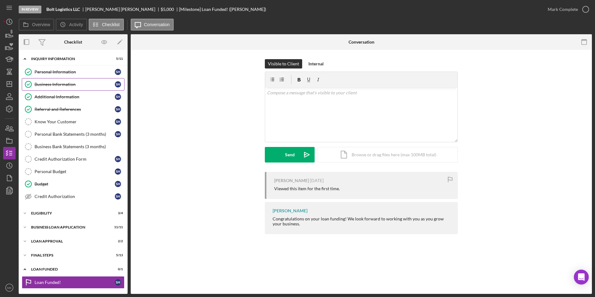
click at [57, 84] on div "Business Information" at bounding box center [75, 84] width 80 height 5
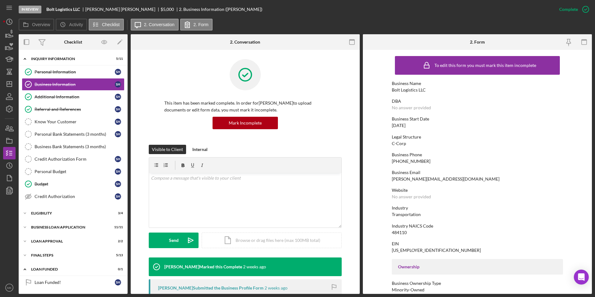
scroll to position [62, 0]
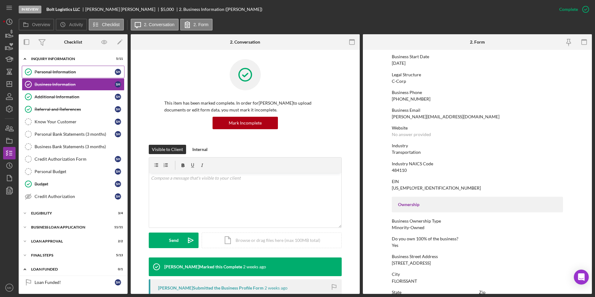
click at [42, 69] on div "Personal Information" at bounding box center [75, 71] width 80 height 5
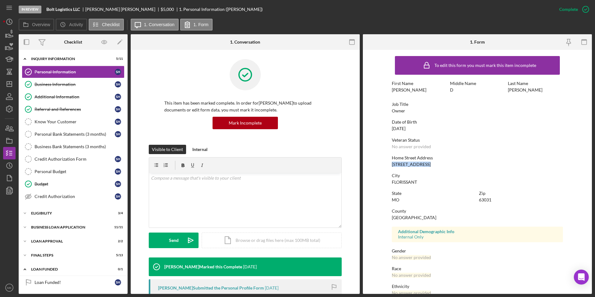
drag, startPoint x: 390, startPoint y: 165, endPoint x: 432, endPoint y: 164, distance: 41.4
click at [432, 164] on form "To edit this form you must mark this item incomplete First Name [PERSON_NAME] M…" at bounding box center [477, 172] width 229 height 244
copy div "[STREET_ADDRESS]"
drag, startPoint x: 53, startPoint y: 98, endPoint x: 97, endPoint y: 97, distance: 44.3
click at [53, 98] on div "Additional Information" at bounding box center [75, 96] width 80 height 5
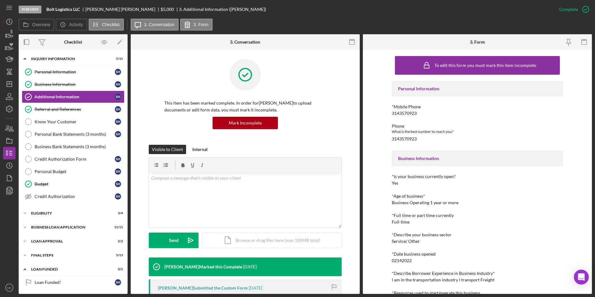
scroll to position [93, 0]
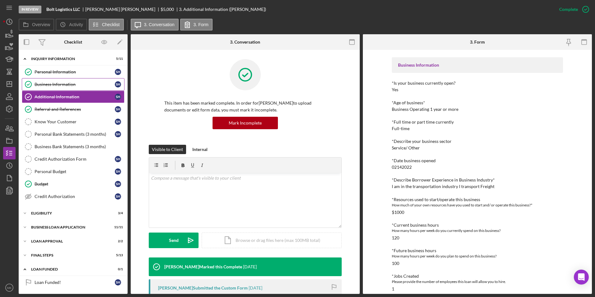
click at [83, 80] on link "Business Information Business Information S H" at bounding box center [73, 84] width 103 height 12
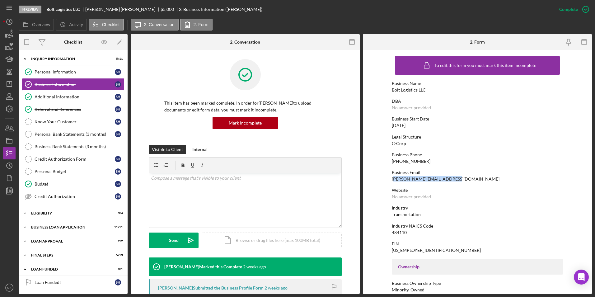
drag, startPoint x: 452, startPoint y: 178, endPoint x: 394, endPoint y: 180, distance: 57.9
click at [394, 180] on div "Business Email [PERSON_NAME][EMAIL_ADDRESS][DOMAIN_NAME]" at bounding box center [477, 176] width 171 height 12
click at [394, 180] on div "[PERSON_NAME][EMAIL_ADDRESS][DOMAIN_NAME]" at bounding box center [446, 179] width 108 height 5
drag, startPoint x: 457, startPoint y: 180, endPoint x: 388, endPoint y: 181, distance: 68.5
click at [388, 181] on form "To edit this form you must mark this item incomplete Business Name Bolt Logisti…" at bounding box center [477, 172] width 229 height 244
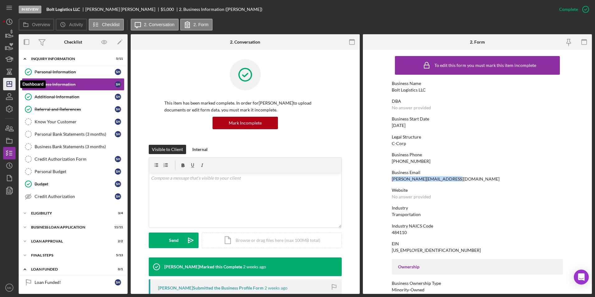
click at [12, 87] on polygon "button" at bounding box center [9, 84] width 5 height 5
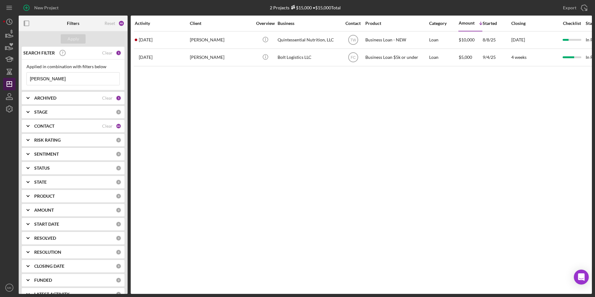
drag, startPoint x: 52, startPoint y: 77, endPoint x: 9, endPoint y: 78, distance: 43.0
click at [9, 78] on div "New Project 2 Projects $15,000 • $15,000 Total Hayden Export Icon/Export Filter…" at bounding box center [297, 147] width 589 height 294
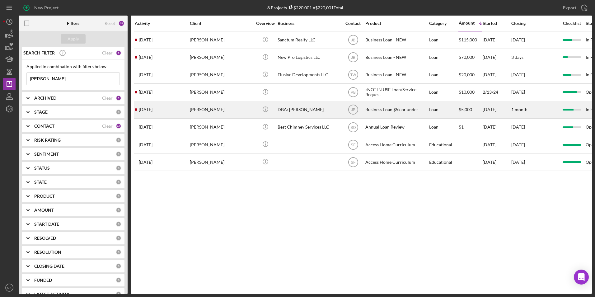
type input "[PERSON_NAME]"
click at [225, 110] on div "[PERSON_NAME]" at bounding box center [221, 110] width 62 height 17
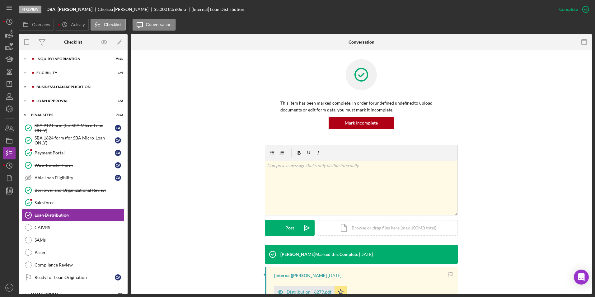
click at [79, 86] on div "BUSINESS LOAN APPLICATION" at bounding box center [77, 87] width 83 height 4
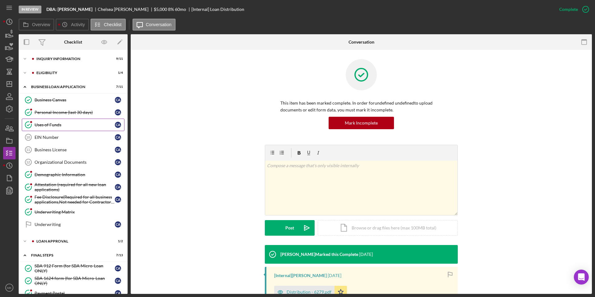
click at [68, 125] on div "Uses of Funds" at bounding box center [75, 124] width 80 height 5
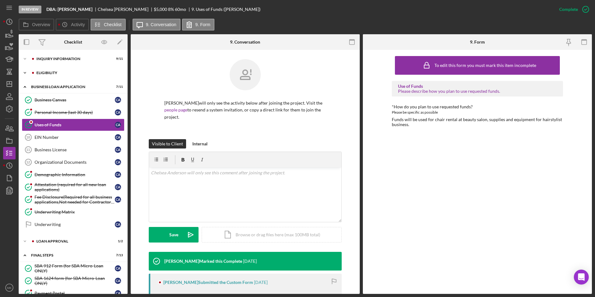
click at [59, 73] on div "Eligibility" at bounding box center [77, 73] width 83 height 4
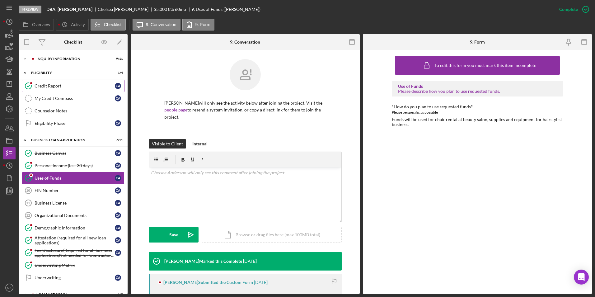
click at [61, 85] on div "Credit Report" at bounding box center [75, 85] width 80 height 5
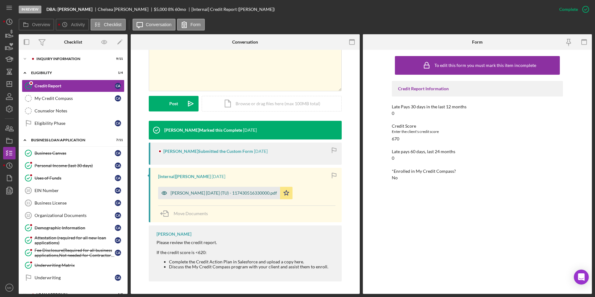
click at [224, 191] on div "[PERSON_NAME] [DATE] (TU) - 117430516330000.pdf" at bounding box center [224, 193] width 107 height 5
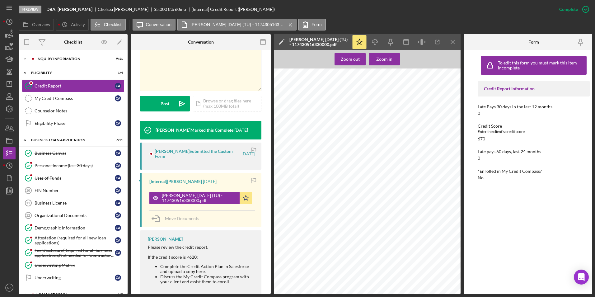
scroll to position [2242, 0]
click at [60, 61] on div "Icon/Expander INQUIRY INFORMATION 9 / 11" at bounding box center [73, 59] width 109 height 12
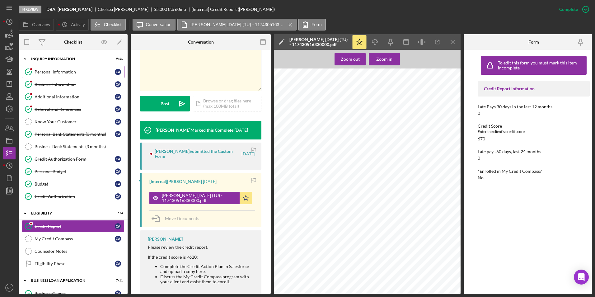
click at [53, 72] on div "Personal Information" at bounding box center [75, 71] width 80 height 5
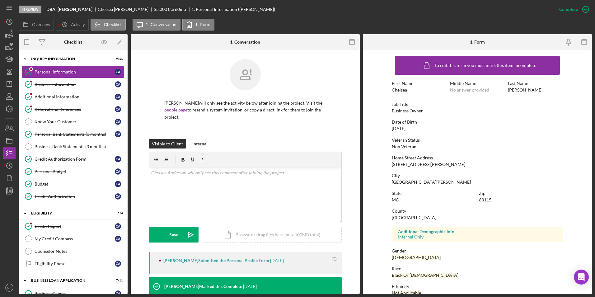
scroll to position [46, 0]
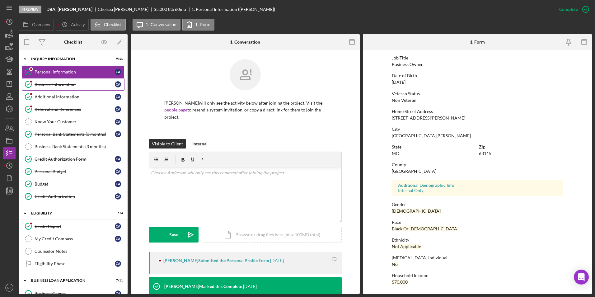
drag, startPoint x: 68, startPoint y: 89, endPoint x: 68, endPoint y: 93, distance: 4.1
click at [68, 89] on link "Business Information Business Information C A" at bounding box center [73, 84] width 103 height 12
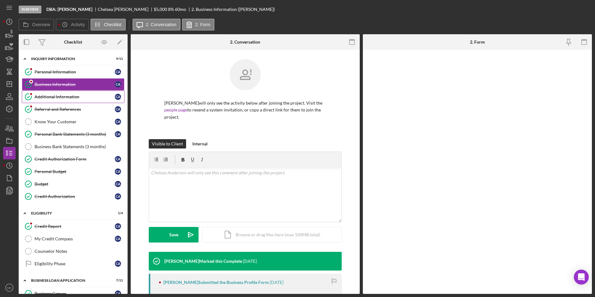
click at [68, 94] on div "Additional Information" at bounding box center [75, 96] width 80 height 5
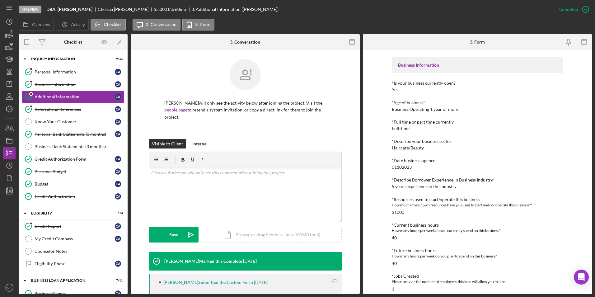
scroll to position [210, 0]
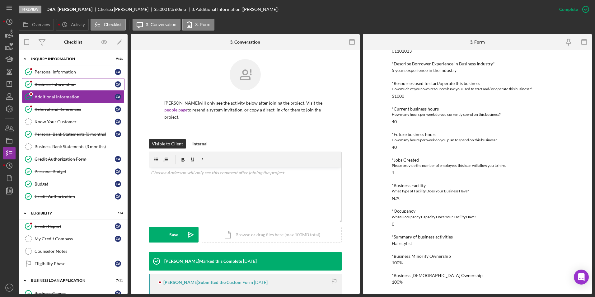
click at [54, 80] on link "Business Information Business Information C A" at bounding box center [73, 84] width 103 height 12
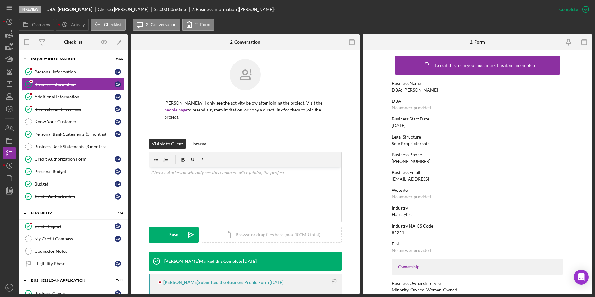
drag, startPoint x: 461, startPoint y: 178, endPoint x: 391, endPoint y: 178, distance: 70.1
click at [392, 178] on div "Business Email [EMAIL_ADDRESS]" at bounding box center [477, 176] width 171 height 12
click at [65, 107] on div "Referral and References" at bounding box center [75, 109] width 80 height 5
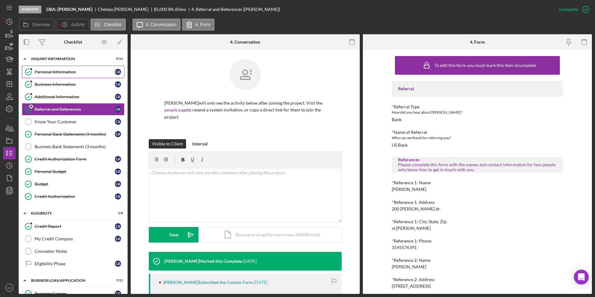
drag, startPoint x: 75, startPoint y: 72, endPoint x: 122, endPoint y: 72, distance: 47.0
click at [75, 72] on div "Personal Information" at bounding box center [75, 71] width 80 height 5
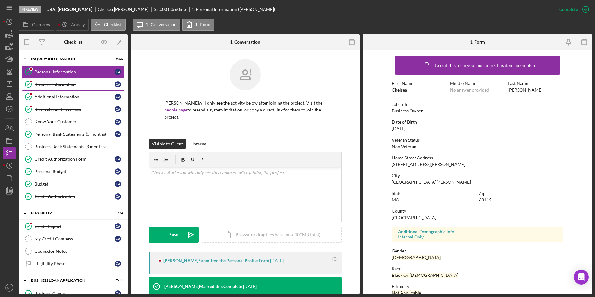
click at [49, 84] on div "Business Information" at bounding box center [75, 84] width 80 height 5
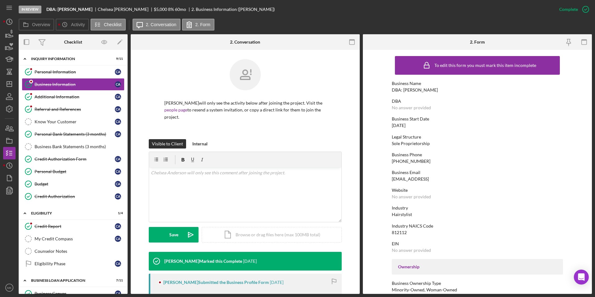
drag, startPoint x: 462, startPoint y: 176, endPoint x: 391, endPoint y: 178, distance: 71.7
click at [391, 178] on form "To edit this form you must mark this item incomplete Business Name DBA: [PERSON…" at bounding box center [477, 172] width 229 height 244
click at [53, 195] on div "Credit Authorization" at bounding box center [75, 196] width 80 height 5
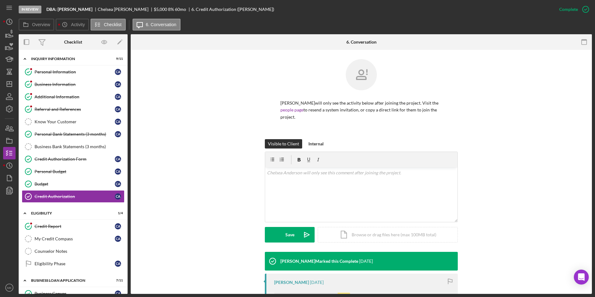
scroll to position [82, 0]
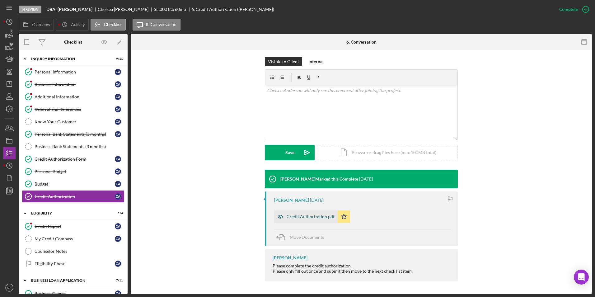
click at [311, 218] on div "Credit Authorization.pdf" at bounding box center [311, 216] width 48 height 5
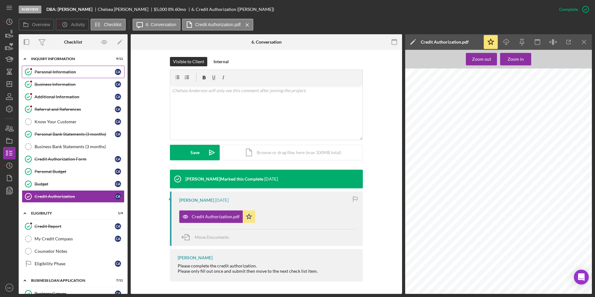
drag, startPoint x: 70, startPoint y: 69, endPoint x: 67, endPoint y: 71, distance: 3.8
click at [70, 69] on div "Personal Information" at bounding box center [75, 71] width 80 height 5
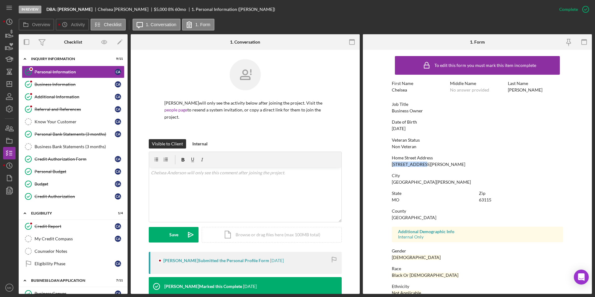
drag, startPoint x: 429, startPoint y: 164, endPoint x: 390, endPoint y: 164, distance: 39.2
click at [390, 164] on form "To edit this form you must mark this item incomplete First Name Chelsea Middle …" at bounding box center [477, 172] width 229 height 244
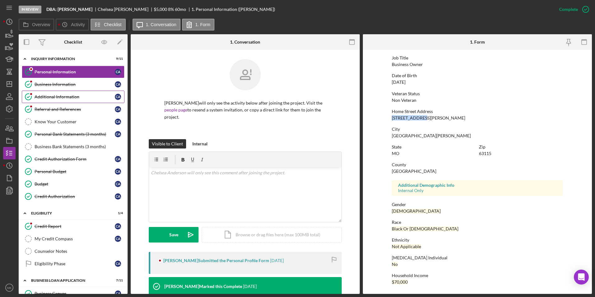
drag, startPoint x: 79, startPoint y: 88, endPoint x: 76, endPoint y: 92, distance: 4.5
click at [79, 88] on link "Business Information Business Information C A" at bounding box center [73, 84] width 103 height 12
